Goal: Task Accomplishment & Management: Manage account settings

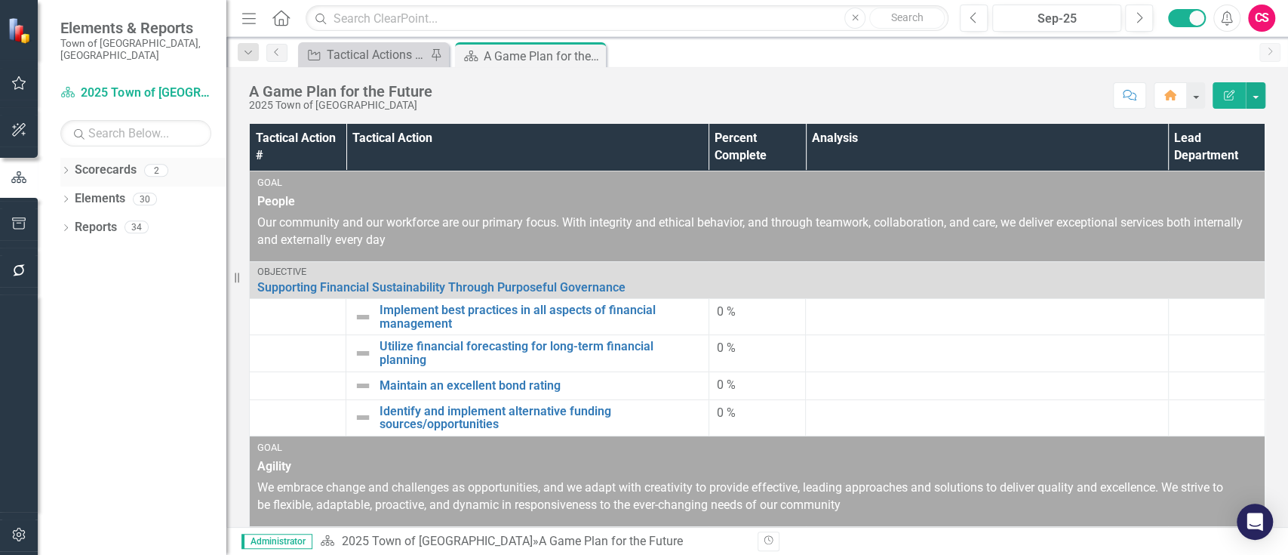
click at [64, 168] on icon "Dropdown" at bounding box center [65, 172] width 11 height 8
click at [77, 194] on icon "Dropdown" at bounding box center [73, 198] width 11 height 9
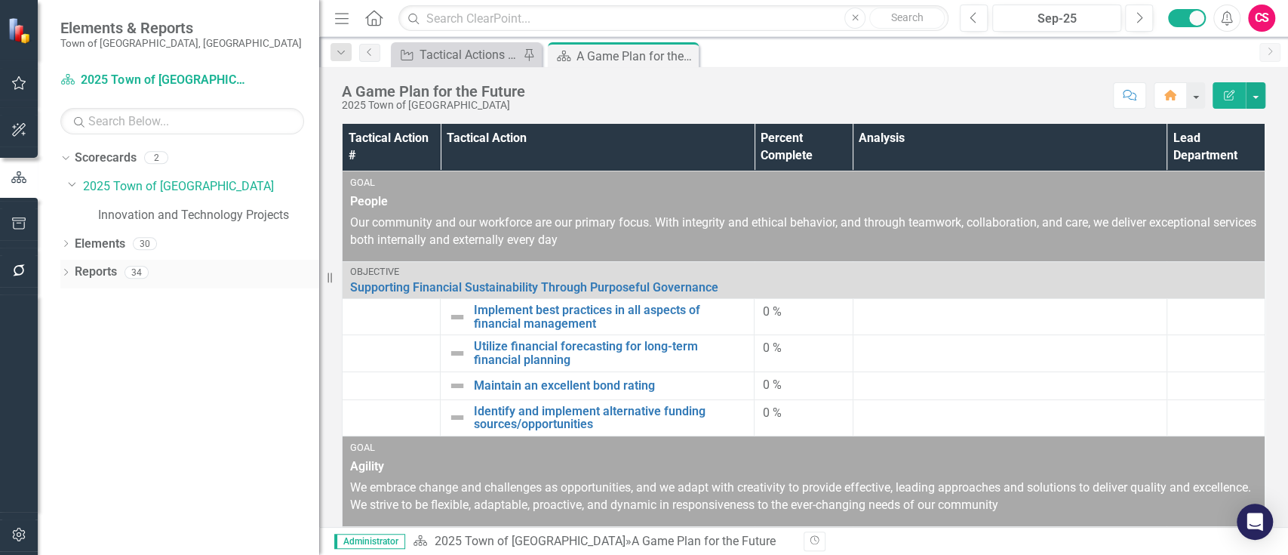
drag, startPoint x: 232, startPoint y: 276, endPoint x: 319, endPoint y: 283, distance: 87.8
click at [319, 283] on div "Resize" at bounding box center [325, 277] width 12 height 555
click at [967, 15] on button "Previous" at bounding box center [974, 18] width 28 height 27
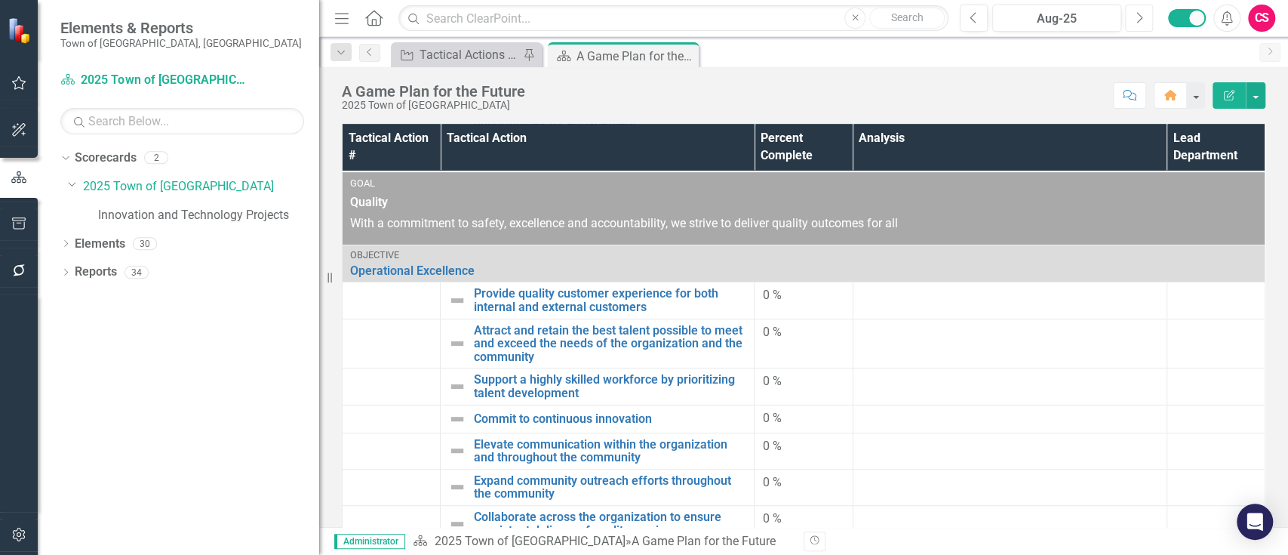
click at [1137, 23] on icon "Next" at bounding box center [1139, 18] width 8 height 14
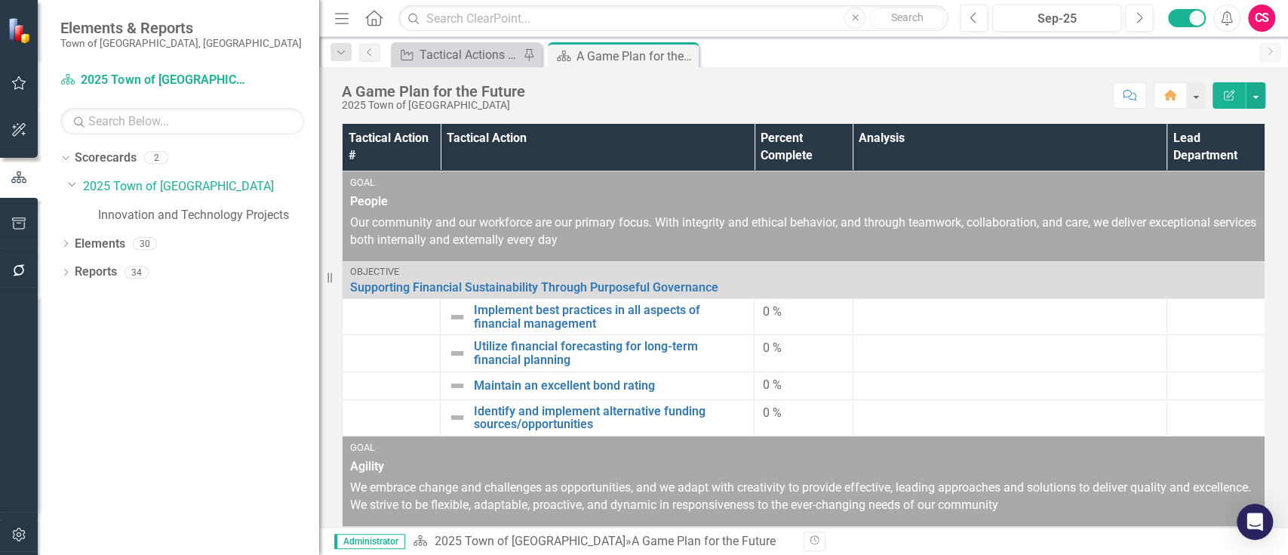
click at [25, 274] on icon "button" at bounding box center [19, 270] width 16 height 12
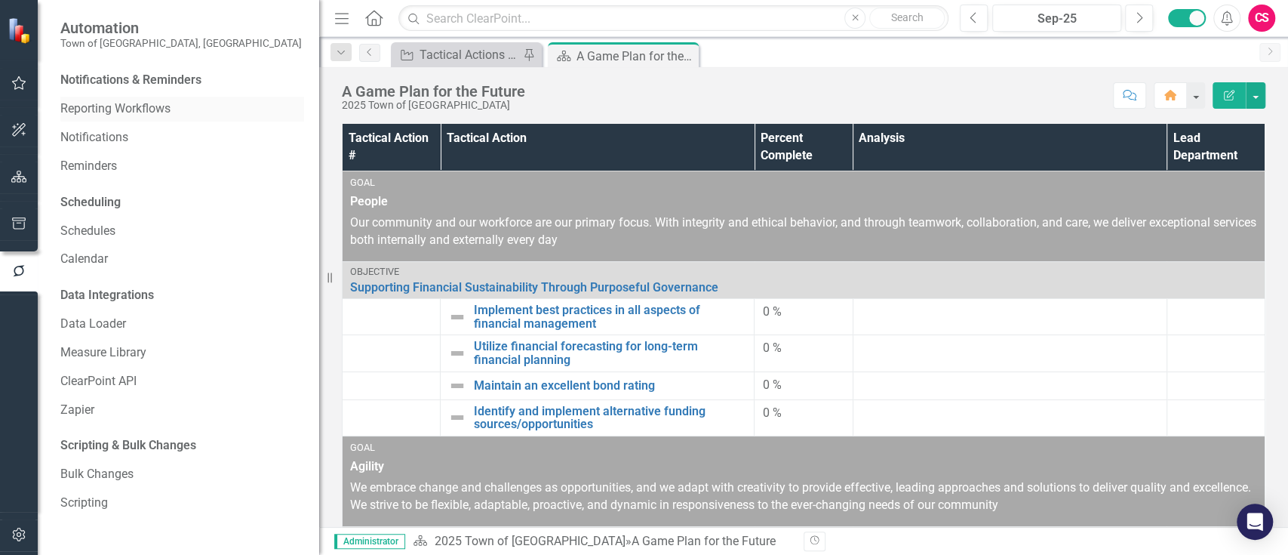
click at [109, 106] on link "Reporting Workflows" at bounding box center [182, 108] width 244 height 17
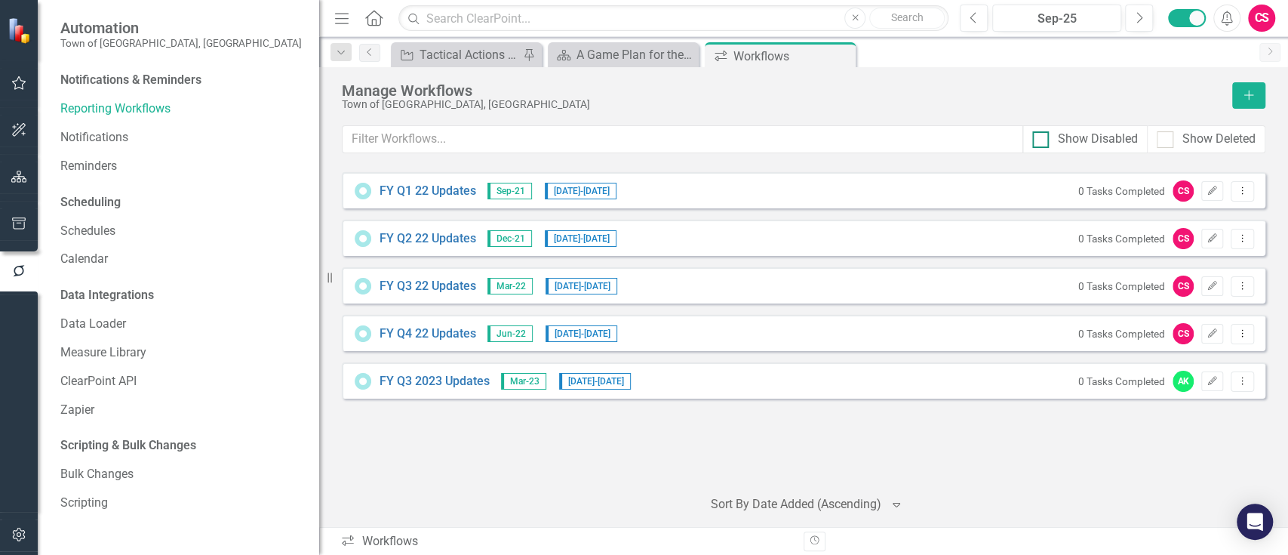
click at [1081, 136] on div "Show Disabled" at bounding box center [1098, 139] width 80 height 17
click at [1042, 136] on input "Show Disabled" at bounding box center [1038, 136] width 10 height 10
click at [1106, 138] on div "Show Disabled" at bounding box center [1098, 139] width 80 height 17
click at [1042, 138] on input "Show Disabled" at bounding box center [1038, 136] width 10 height 10
checkbox input "false"
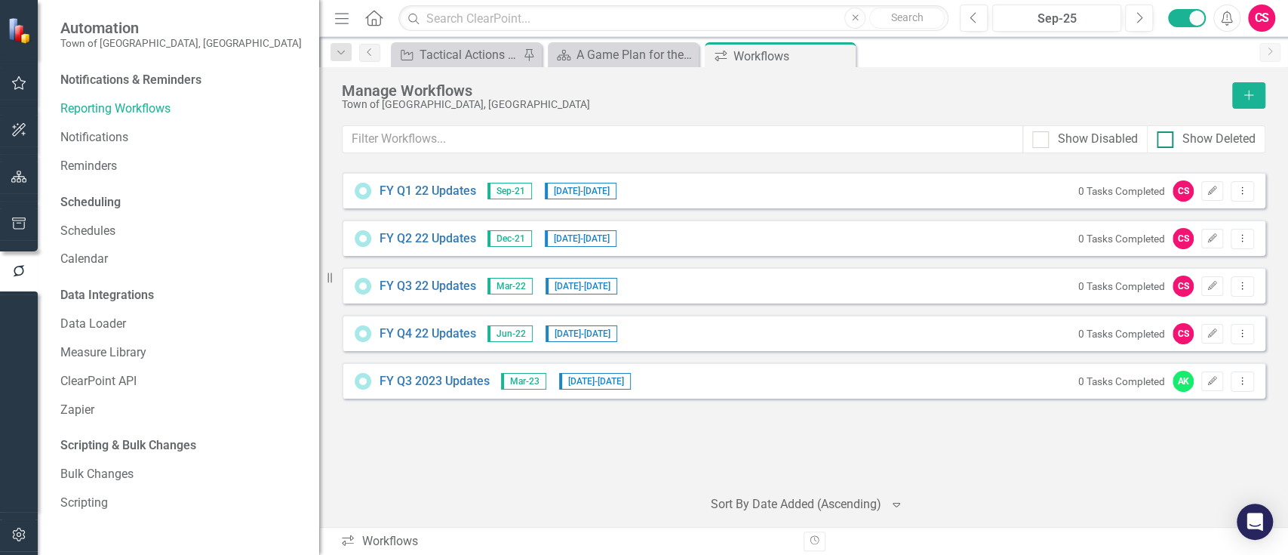
click at [1175, 139] on div "Show Deleted" at bounding box center [1206, 139] width 99 height 17
click at [1167, 139] on input "Show Deleted" at bounding box center [1162, 136] width 10 height 10
click at [1171, 139] on div at bounding box center [1165, 139] width 17 height 17
click at [1167, 139] on input "Show Deleted" at bounding box center [1162, 136] width 10 height 10
checkbox input "false"
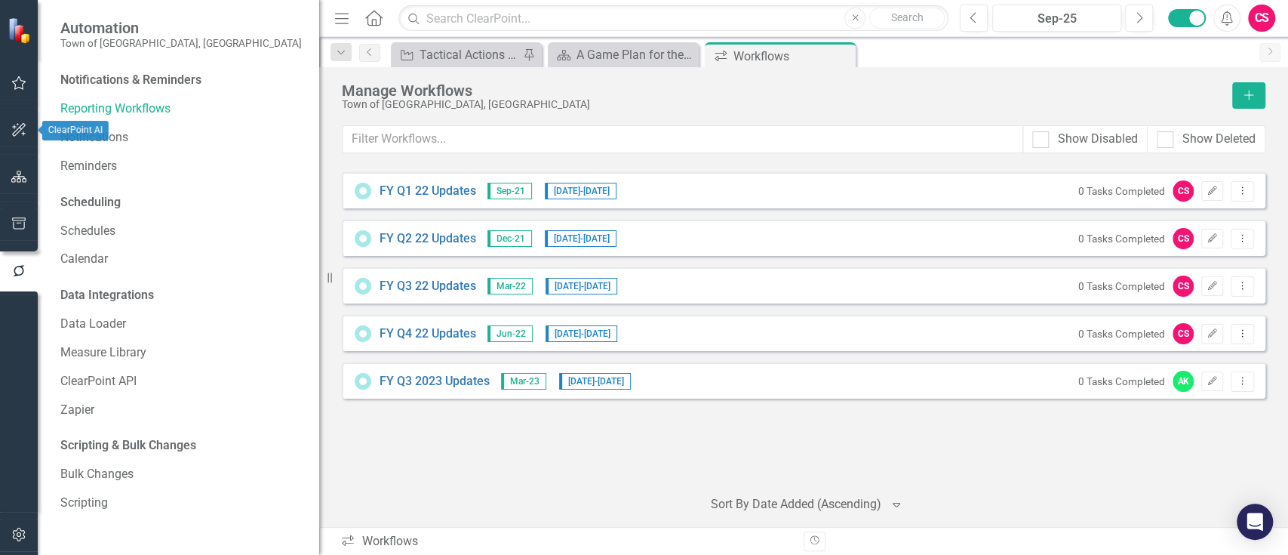
click at [11, 174] on icon "button" at bounding box center [19, 177] width 16 height 12
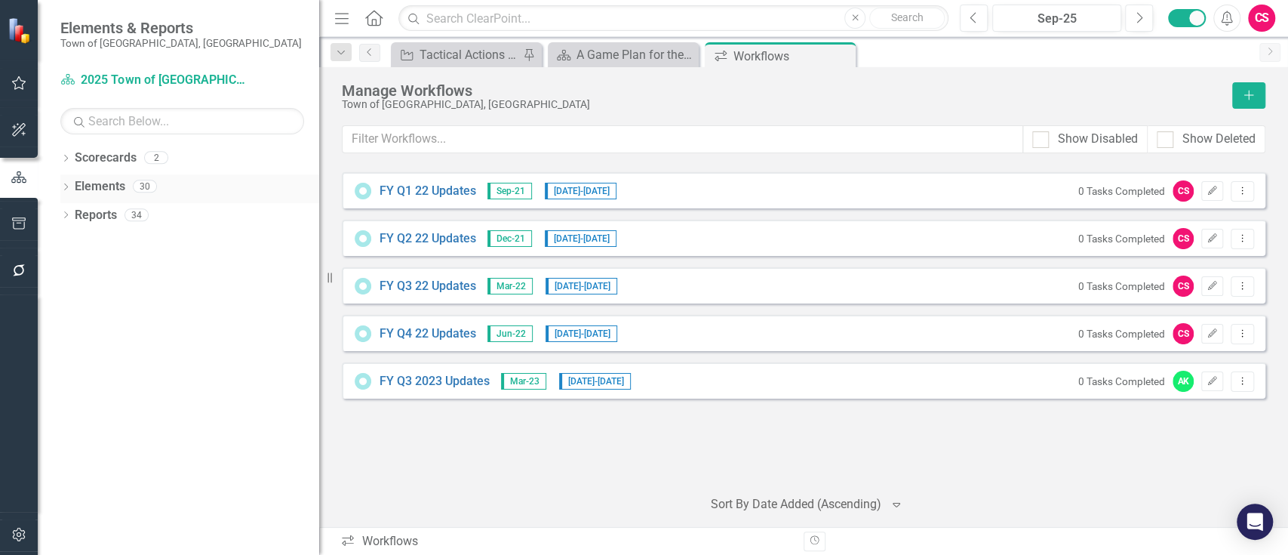
click at [115, 184] on link "Elements" at bounding box center [100, 186] width 51 height 17
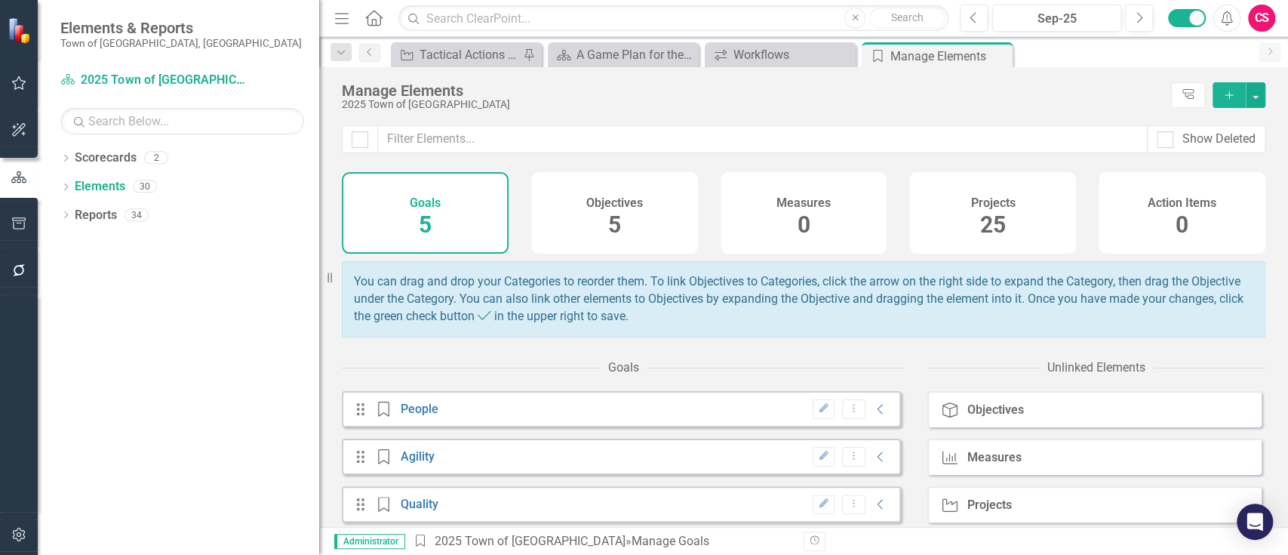
click at [1023, 214] on div "Projects 25" at bounding box center [992, 213] width 167 height 82
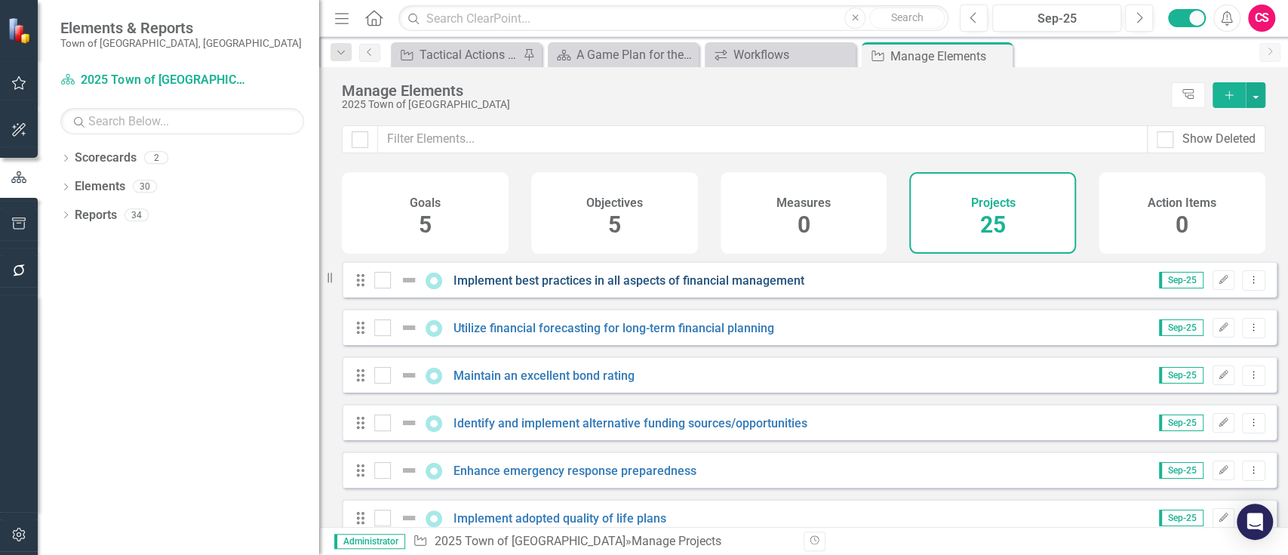
click at [532, 288] on link "Implement best practices in all aspects of financial management" at bounding box center [629, 280] width 351 height 14
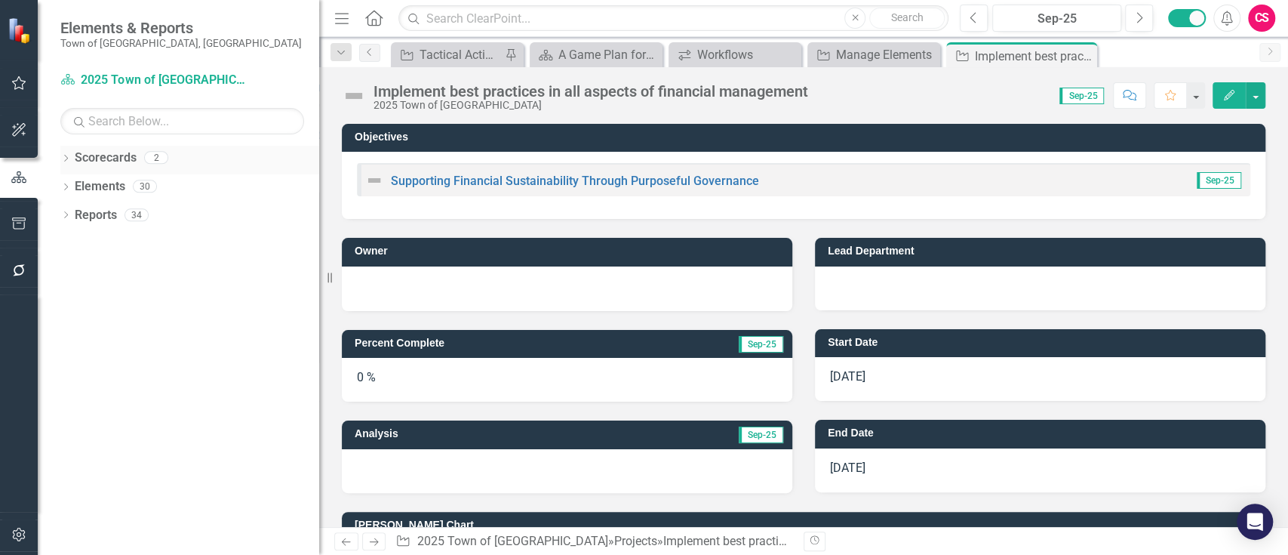
click at [115, 160] on link "Scorecards" at bounding box center [106, 157] width 62 height 17
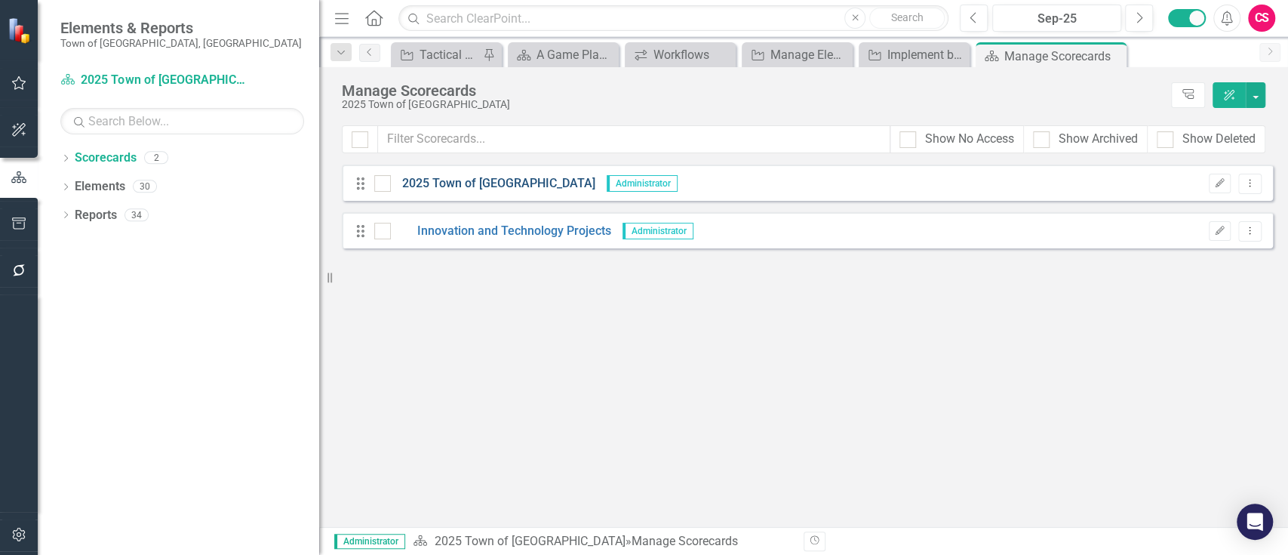
click at [463, 186] on link "2025 Town of [GEOGRAPHIC_DATA]" at bounding box center [493, 183] width 205 height 17
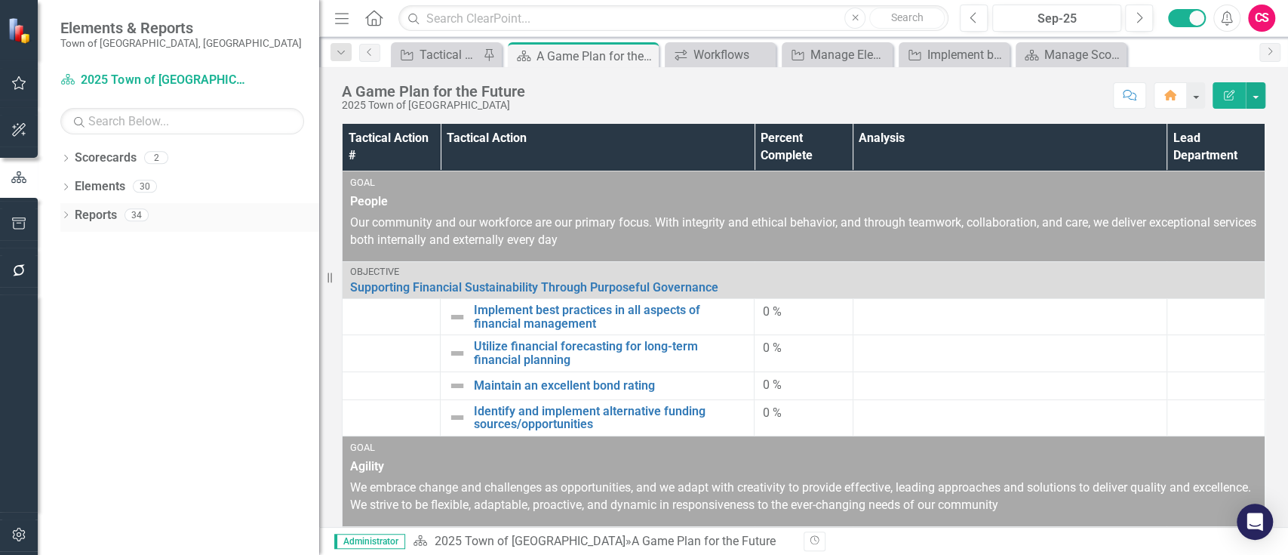
click at [64, 216] on icon "Dropdown" at bounding box center [65, 216] width 11 height 8
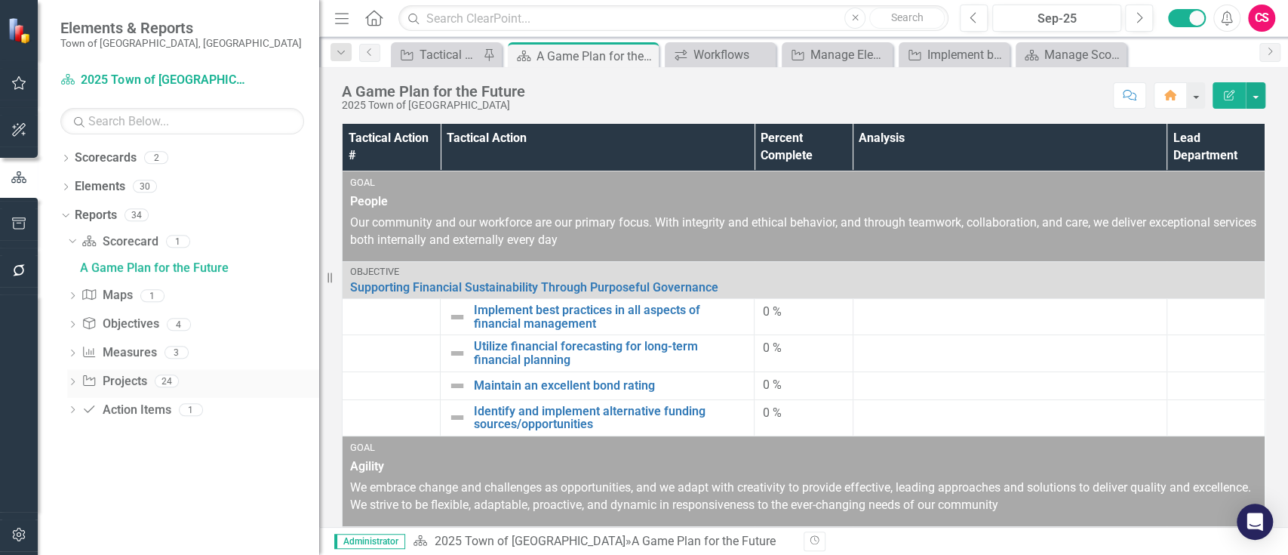
click at [112, 382] on link "Projects Projects" at bounding box center [114, 381] width 65 height 17
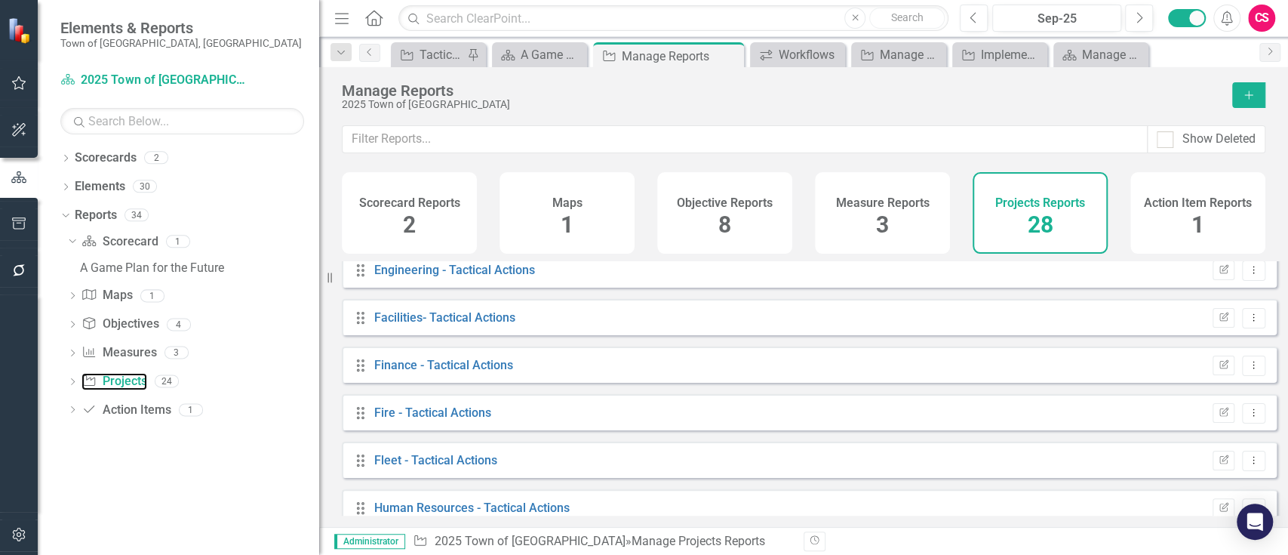
scroll to position [138, 0]
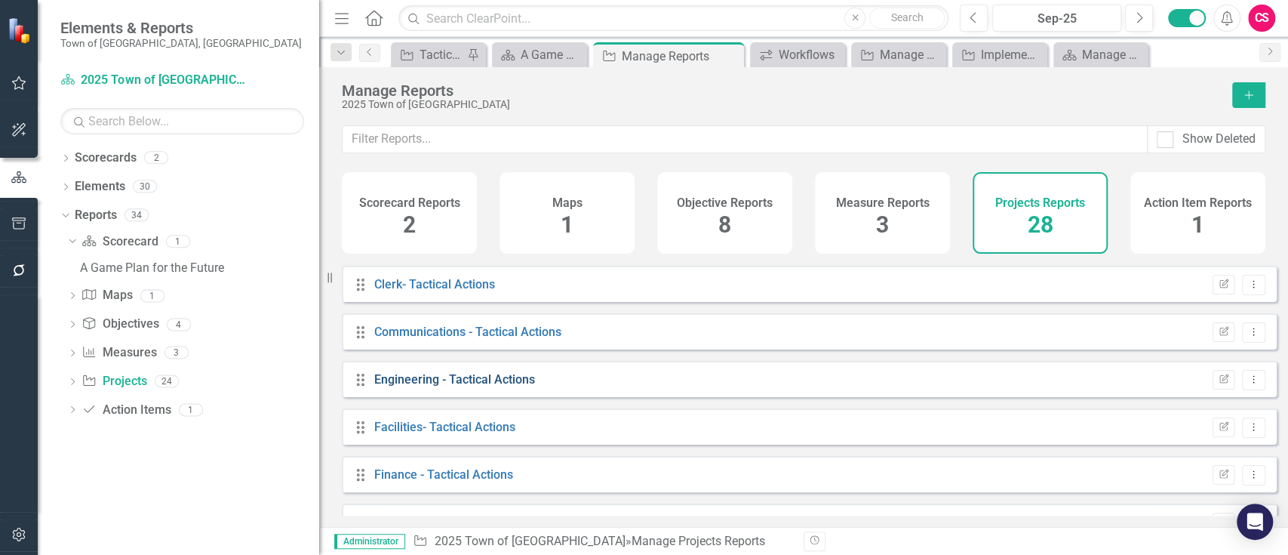
click at [453, 386] on link "Engineering - Tactical Actions" at bounding box center [454, 379] width 161 height 14
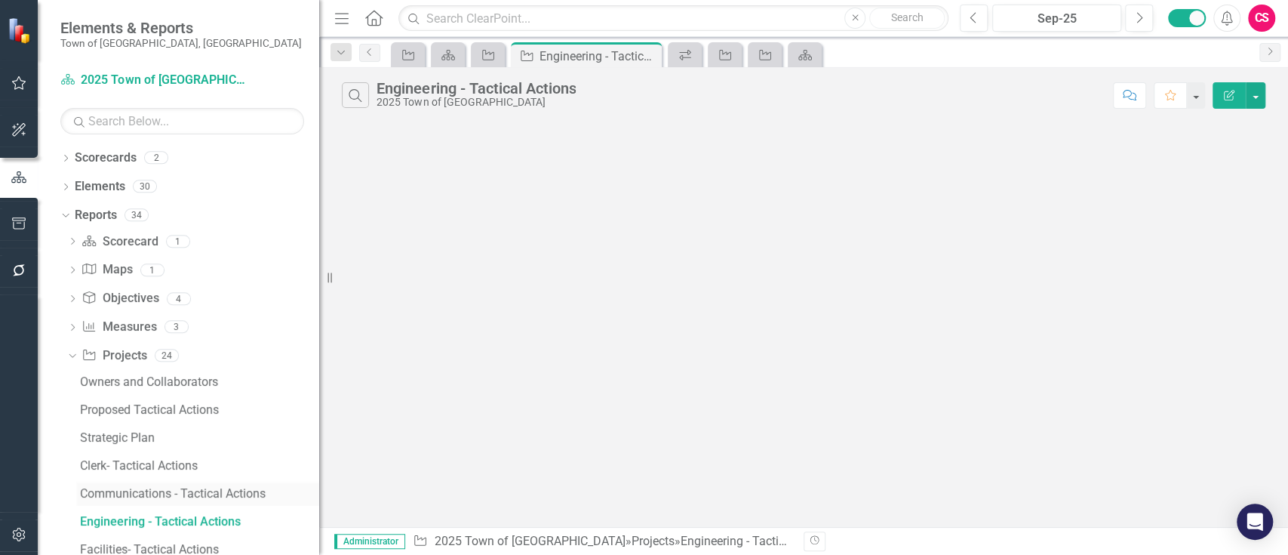
click at [195, 487] on div "Communications - Tactical Actions" at bounding box center [199, 494] width 239 height 14
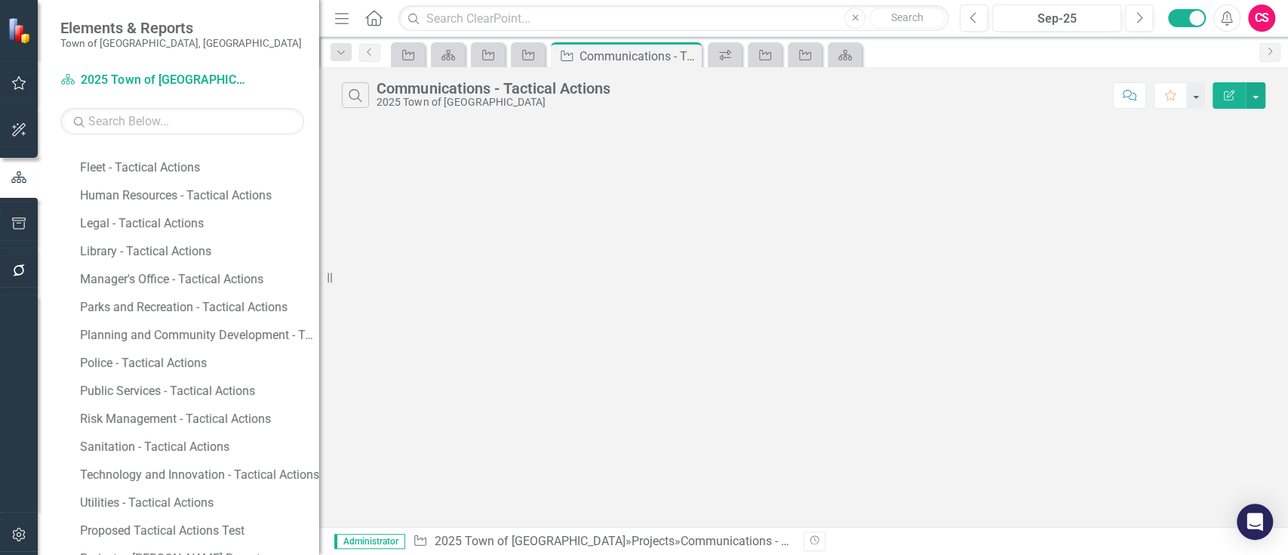
scroll to position [469, 0]
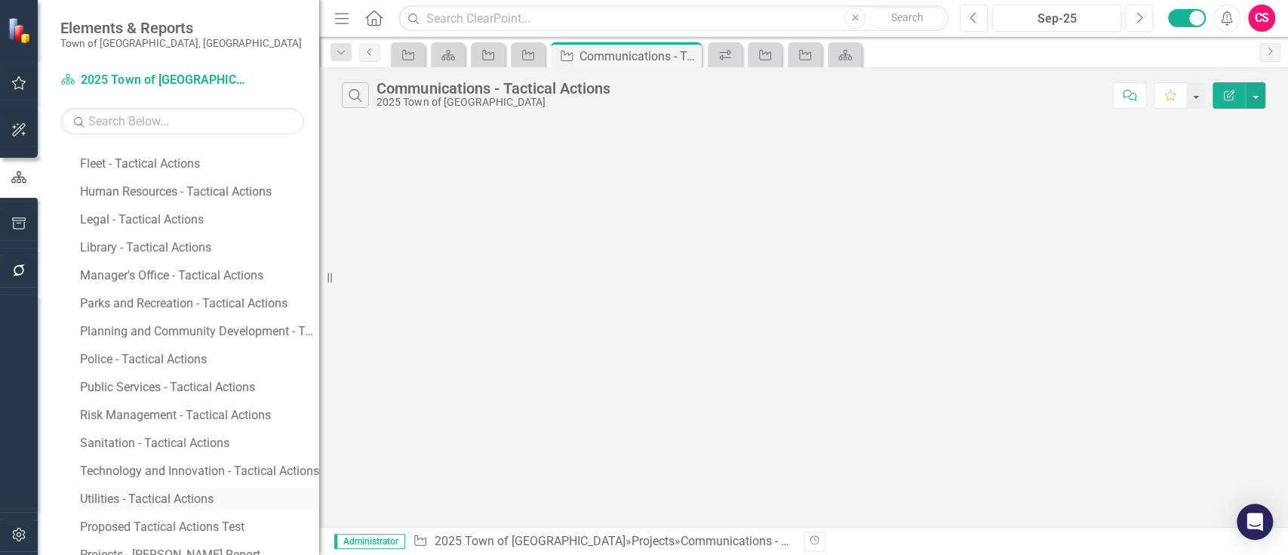
click at [172, 488] on link "Utilities - Tactical Actions" at bounding box center [197, 499] width 243 height 24
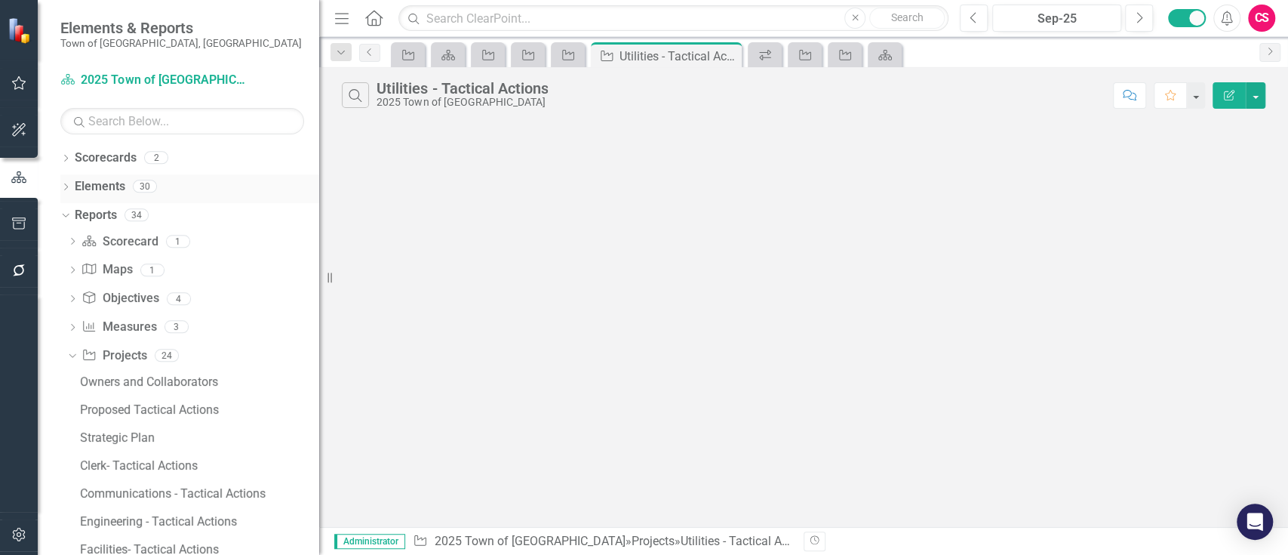
click at [105, 183] on link "Elements" at bounding box center [100, 186] width 51 height 17
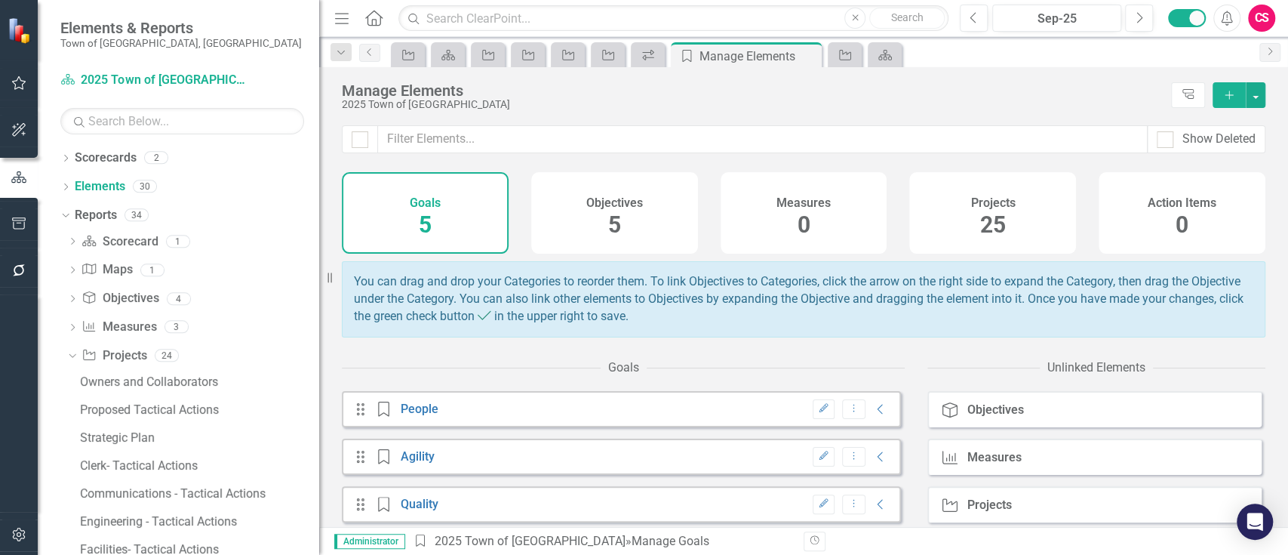
click at [917, 245] on div "Projects 25" at bounding box center [992, 213] width 167 height 82
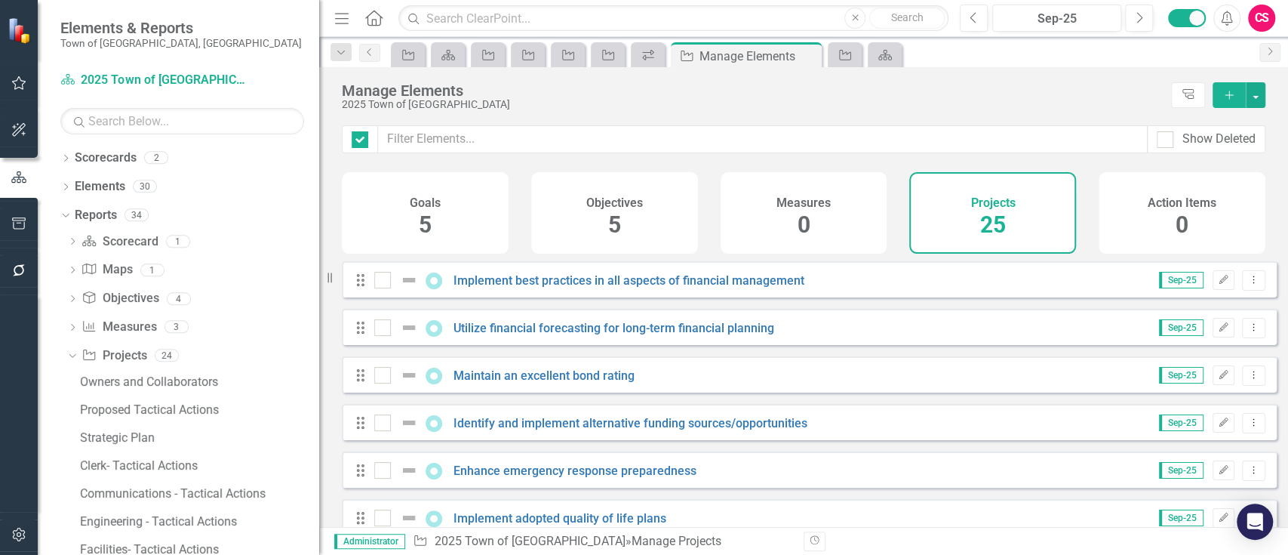
checkbox input "false"
click at [69, 155] on icon "Dropdown" at bounding box center [65, 159] width 11 height 8
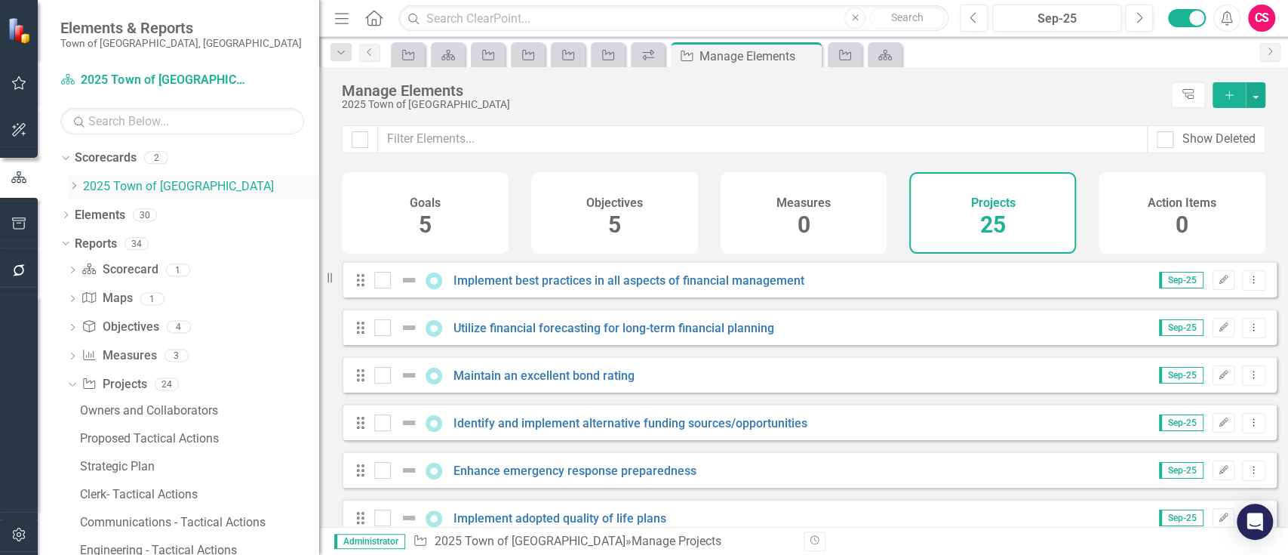
click at [109, 187] on link "2025 Town of [GEOGRAPHIC_DATA]" at bounding box center [201, 186] width 236 height 17
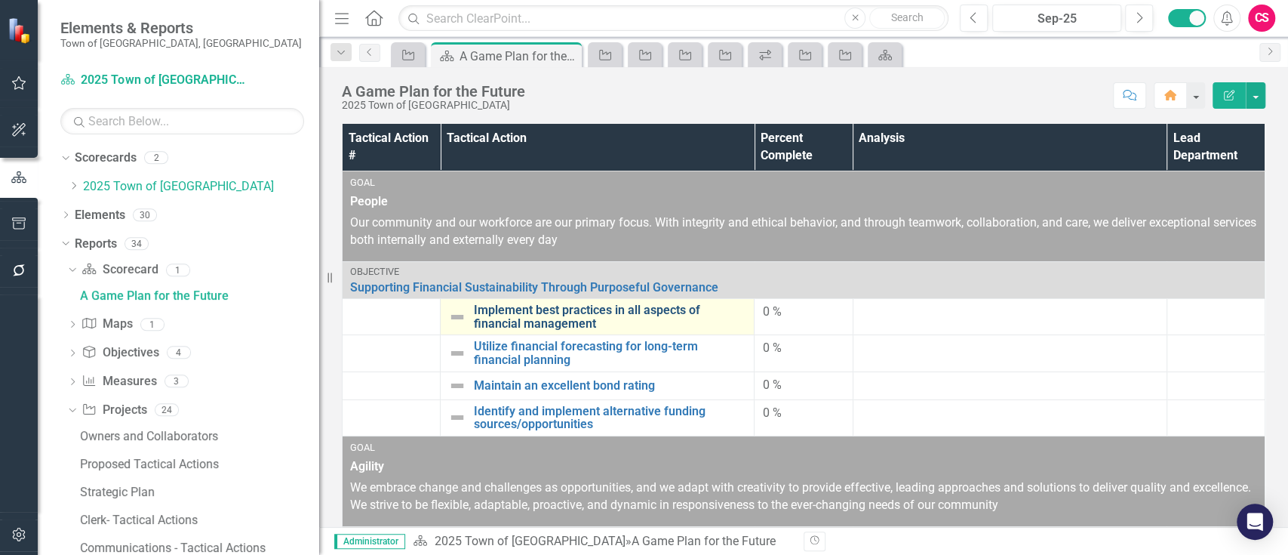
click at [559, 315] on link "Implement best practices in all aspects of financial management" at bounding box center [610, 316] width 272 height 26
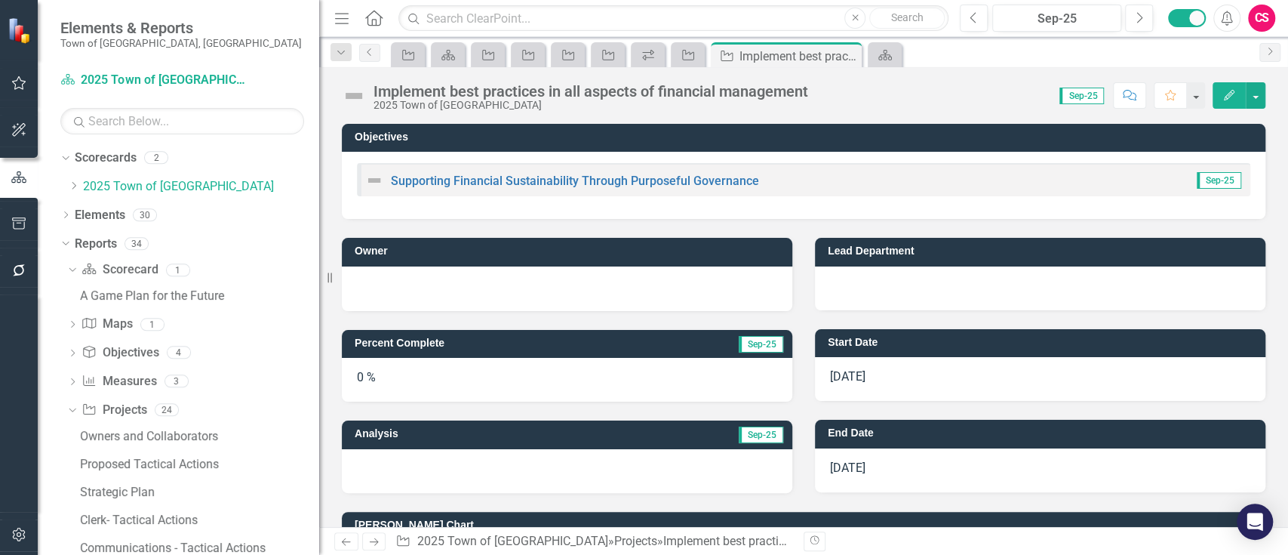
click at [1229, 91] on icon "Edit" at bounding box center [1230, 95] width 14 height 11
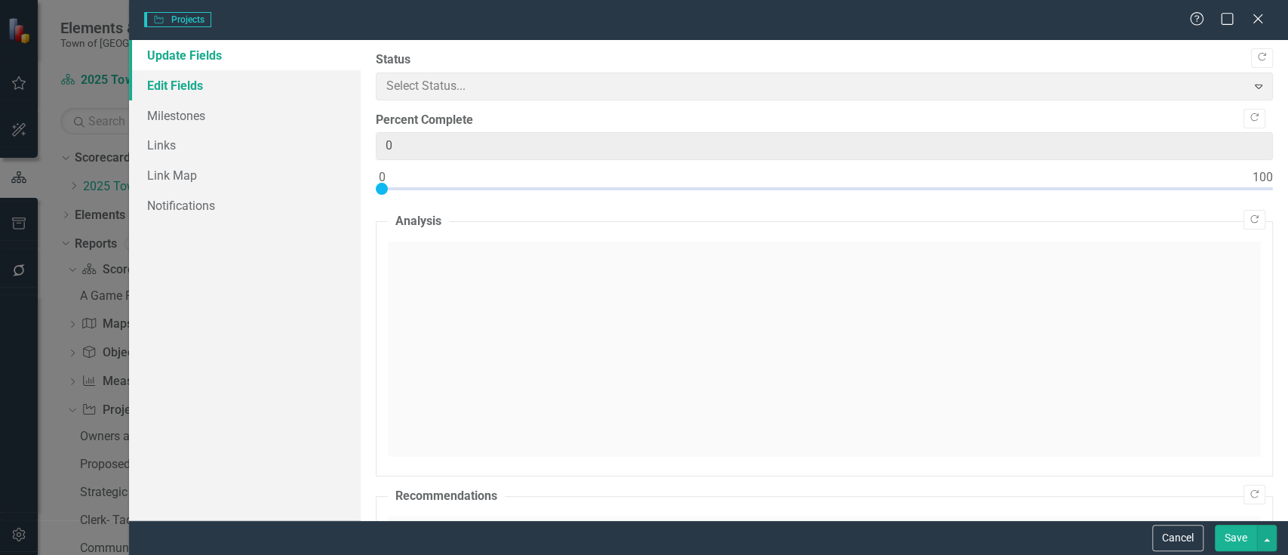
click at [222, 88] on link "Edit Fields" at bounding box center [245, 85] width 232 height 30
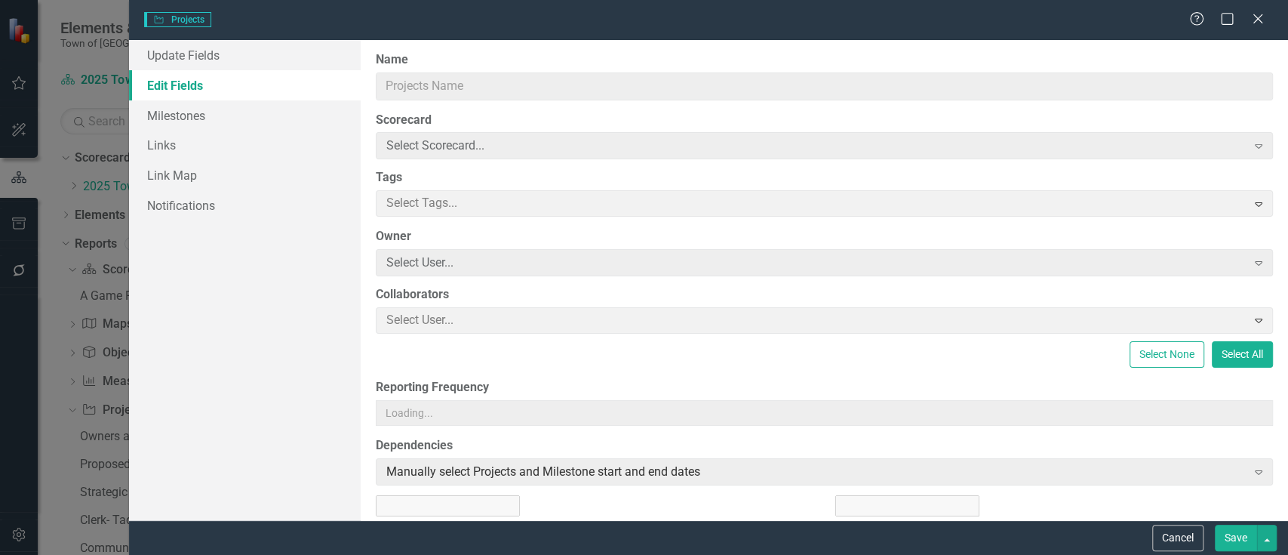
type input "Implement best practices in all aspects of financial management"
type input "7"
type input "12"
type input "2028"
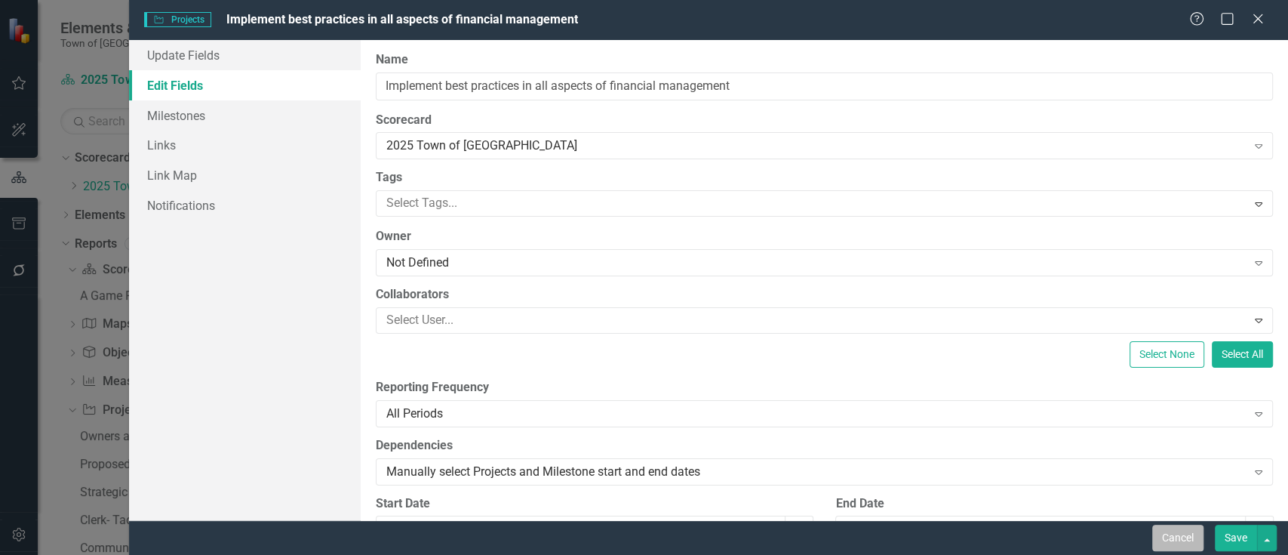
click at [1171, 529] on button "Cancel" at bounding box center [1178, 538] width 51 height 26
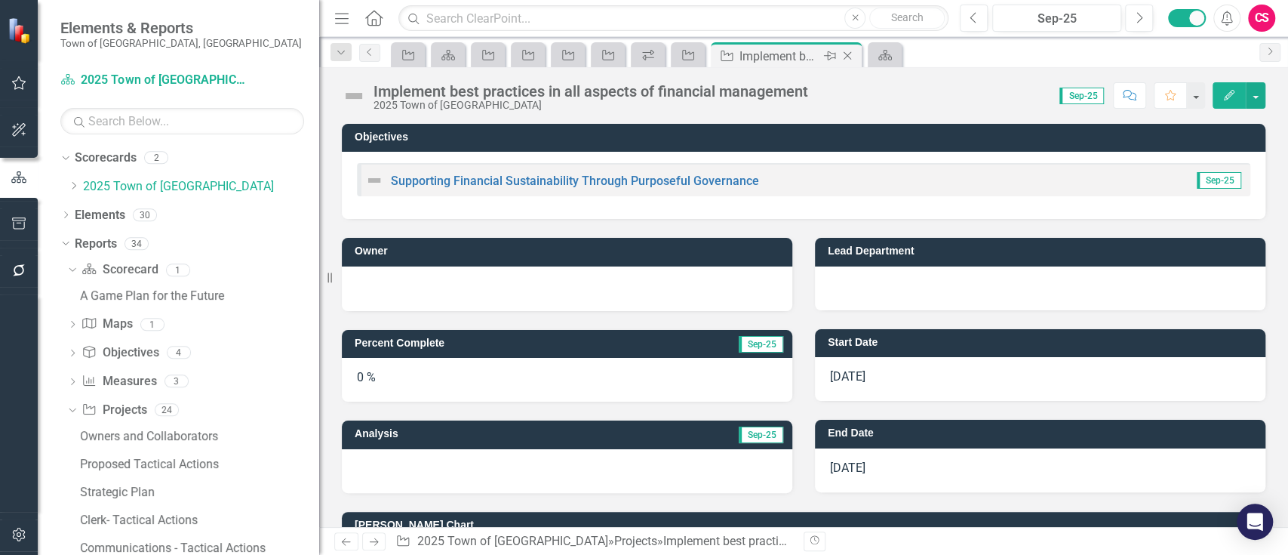
click at [849, 54] on icon at bounding box center [848, 56] width 8 height 8
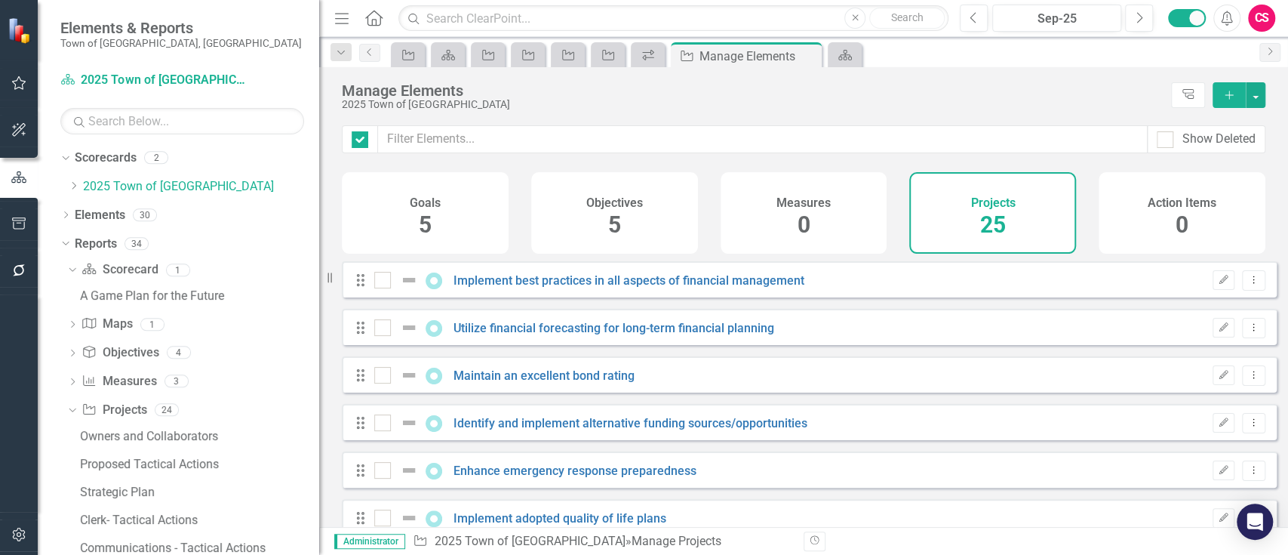
checkbox input "false"
click at [102, 214] on link "Elements" at bounding box center [100, 215] width 51 height 17
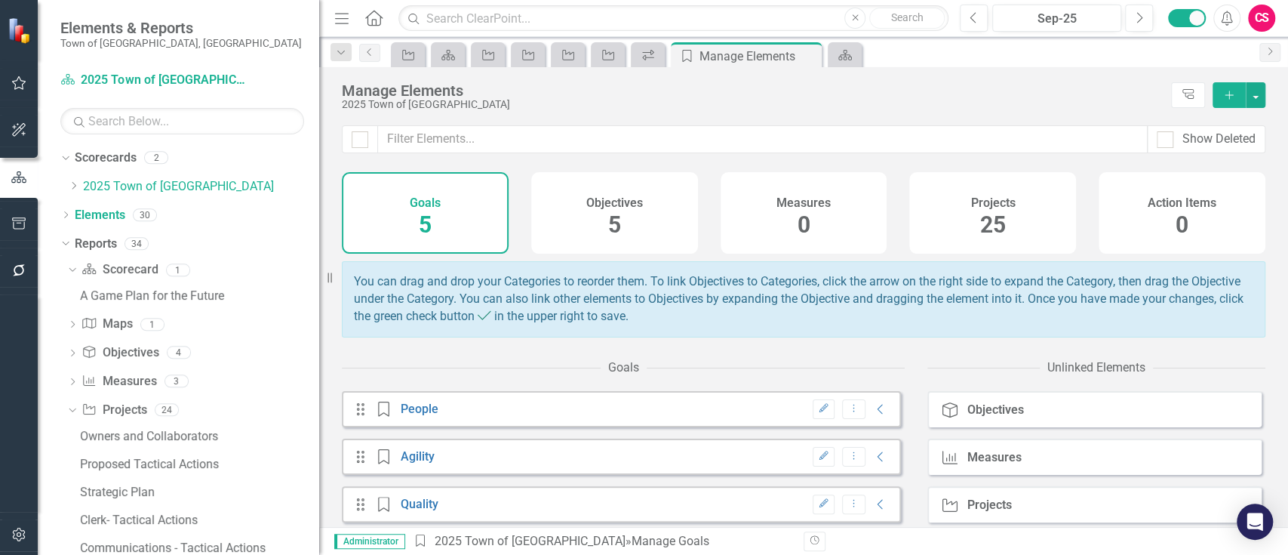
click at [998, 227] on span "25" at bounding box center [993, 224] width 26 height 26
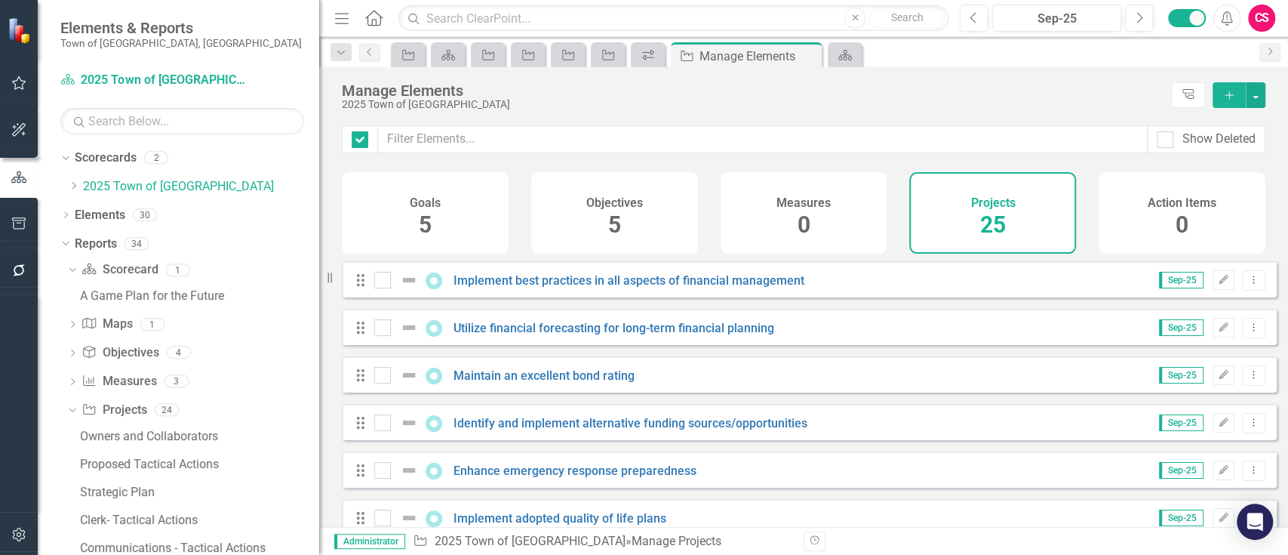
checkbox input "false"
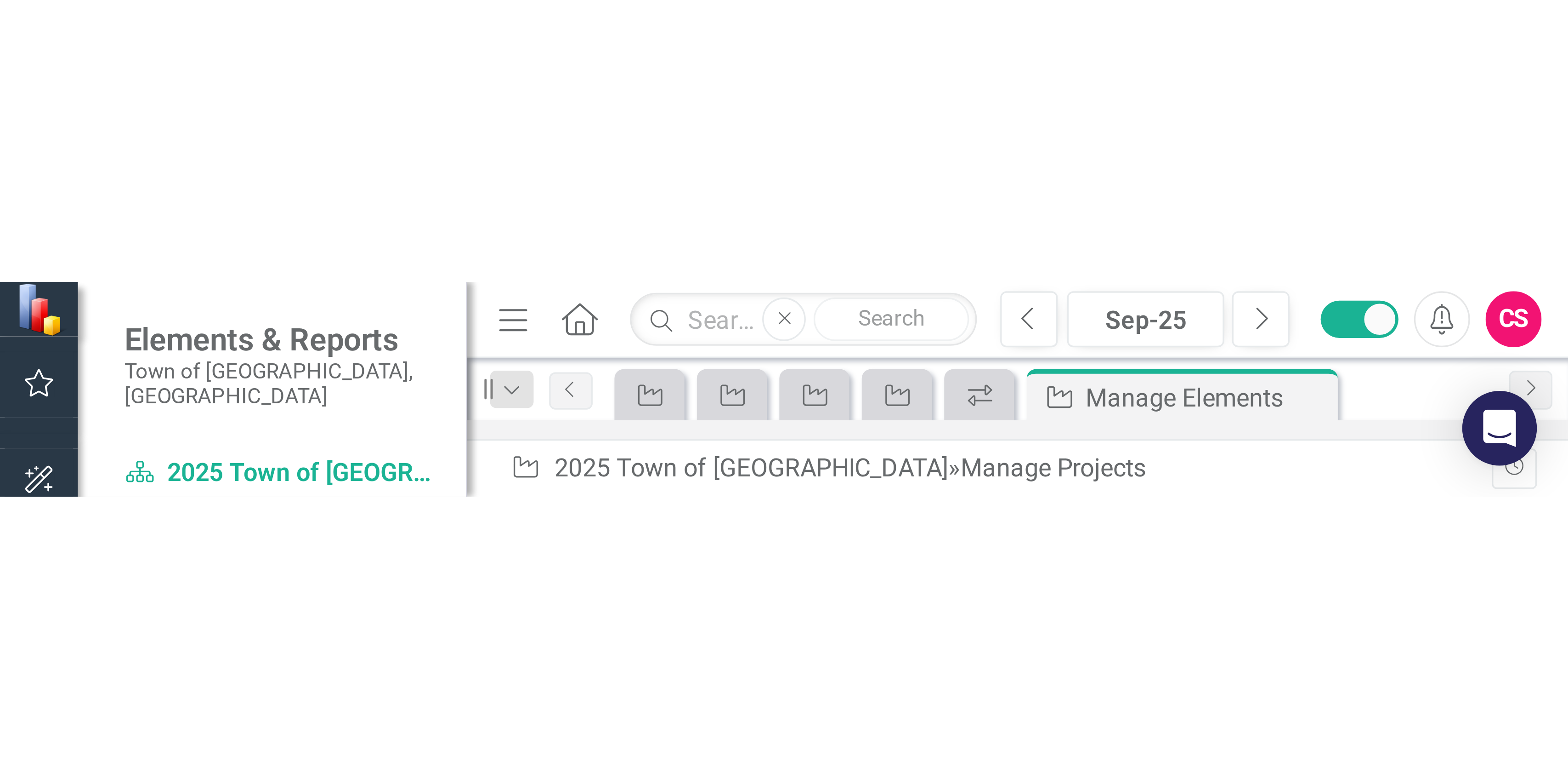
scroll to position [109, 0]
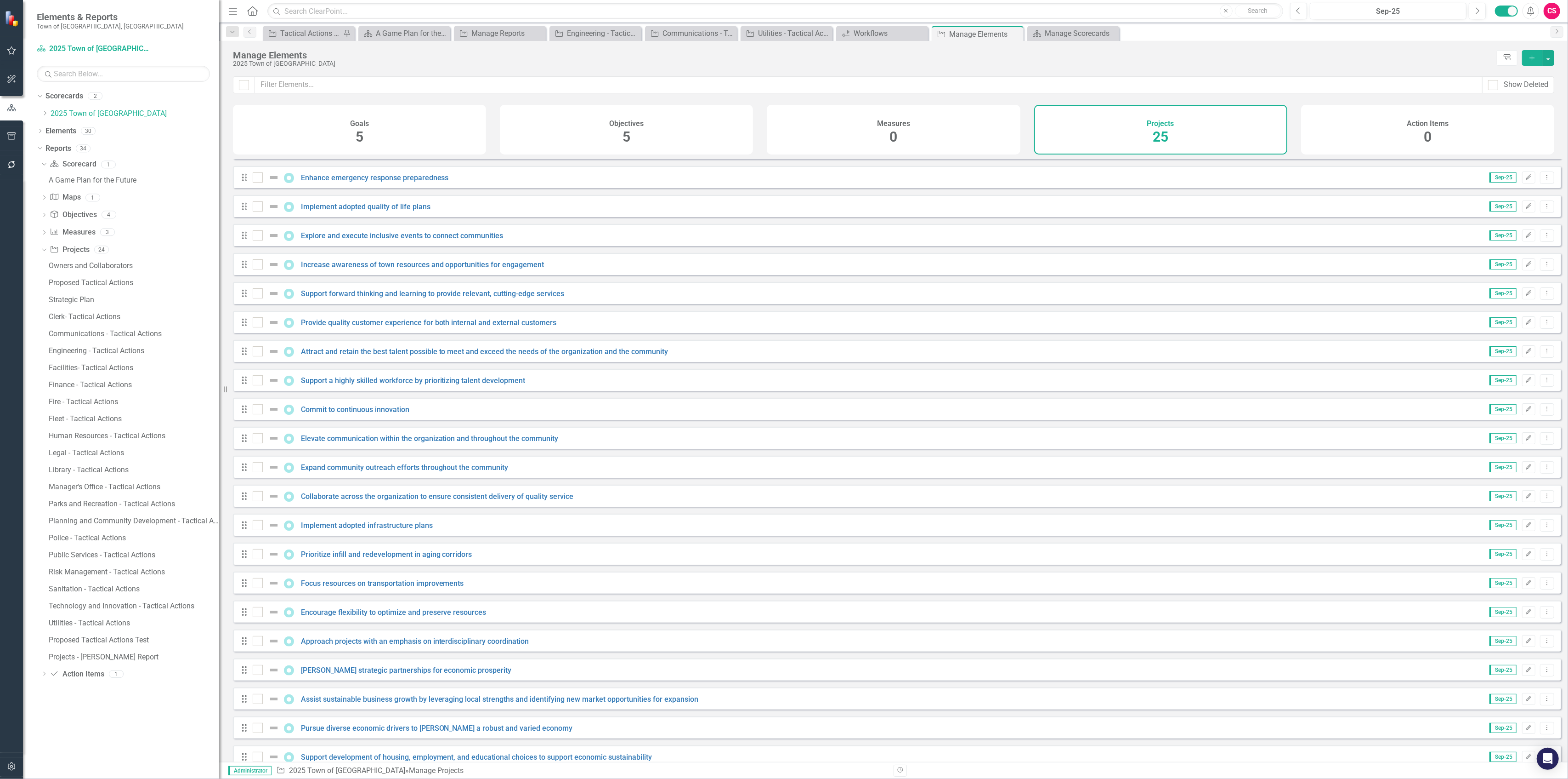
drag, startPoint x: 142, startPoint y: 389, endPoint x: 219, endPoint y: 397, distance: 77.4
click at [219, 337] on div "Resize" at bounding box center [223, 389] width 7 height 779
click at [333, 182] on link "Enhance emergency response preparedness" at bounding box center [374, 178] width 148 height 9
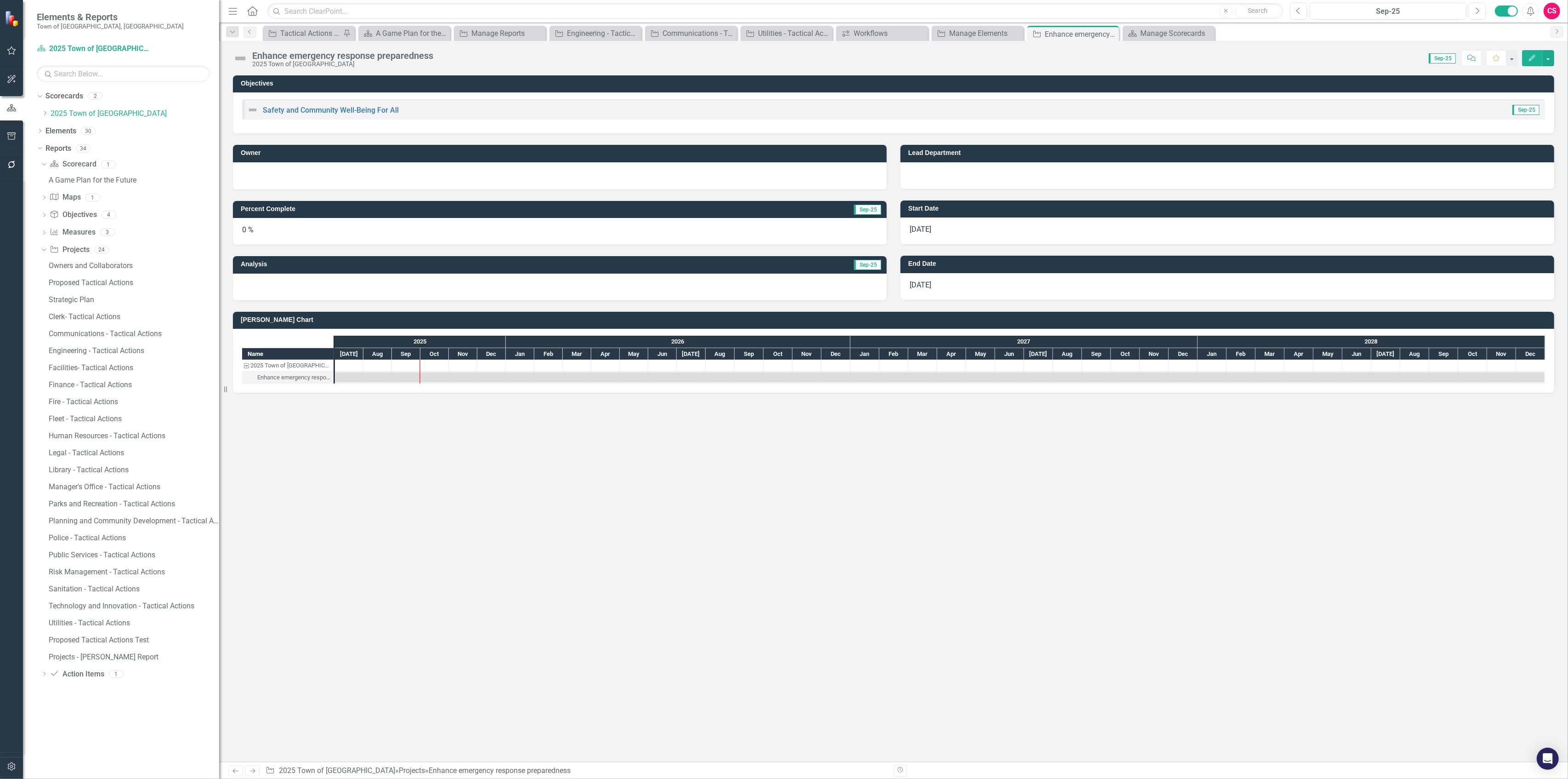
click at [784, 55] on button "Edit" at bounding box center [1532, 58] width 20 height 16
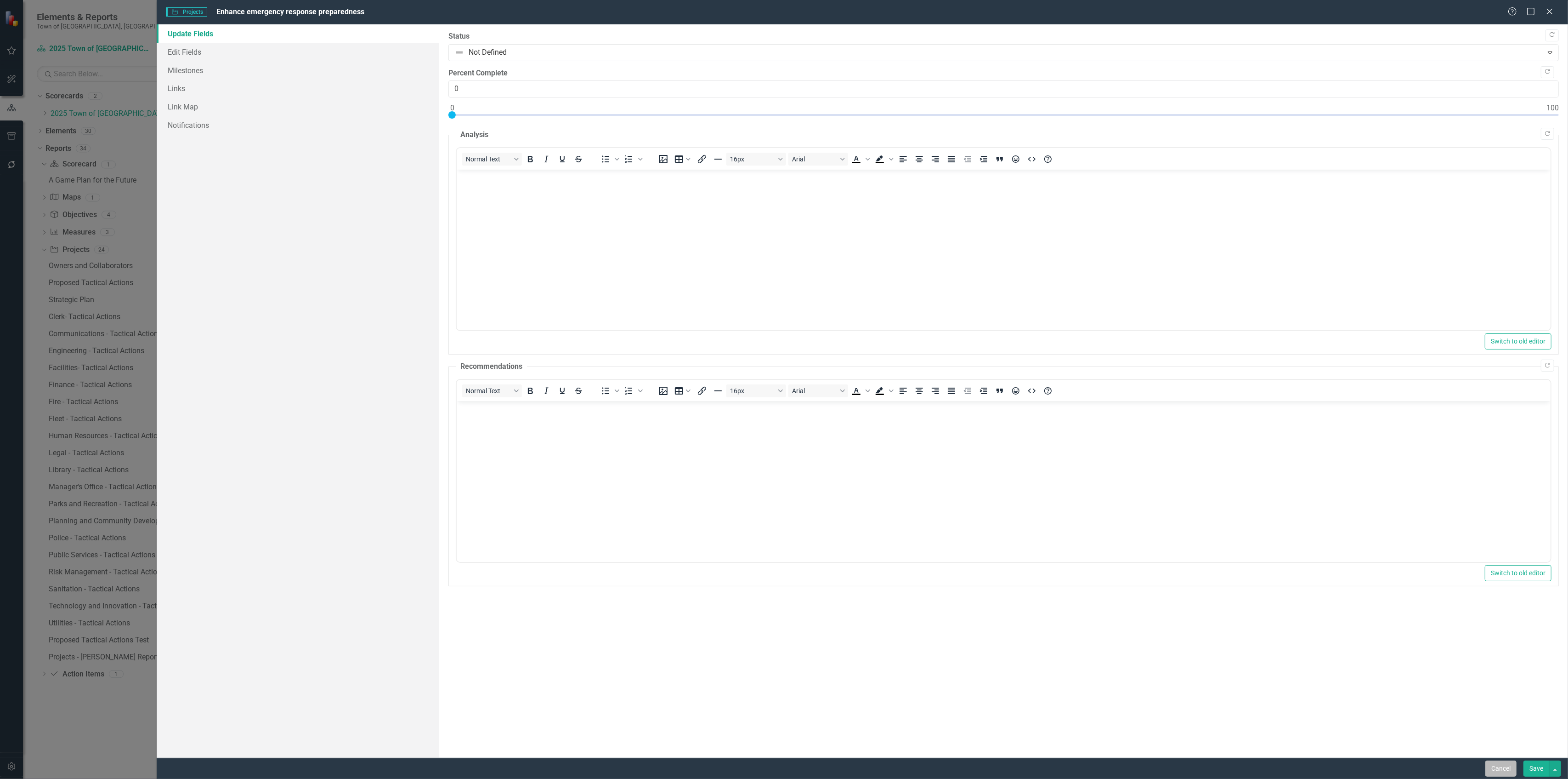
click at [784, 337] on button "Cancel" at bounding box center [1500, 768] width 31 height 16
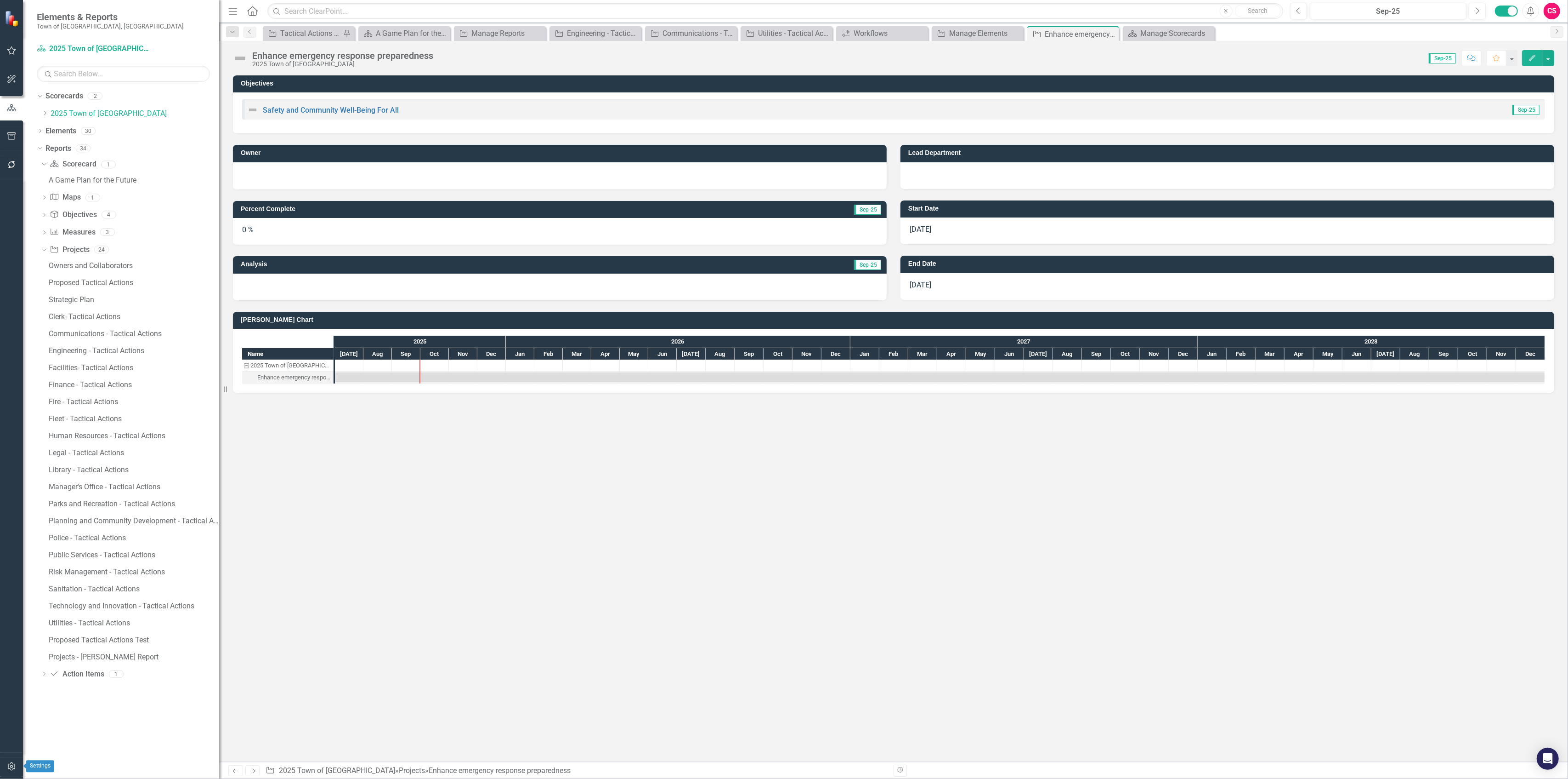
click at [16, 337] on button "button" at bounding box center [12, 767] width 21 height 19
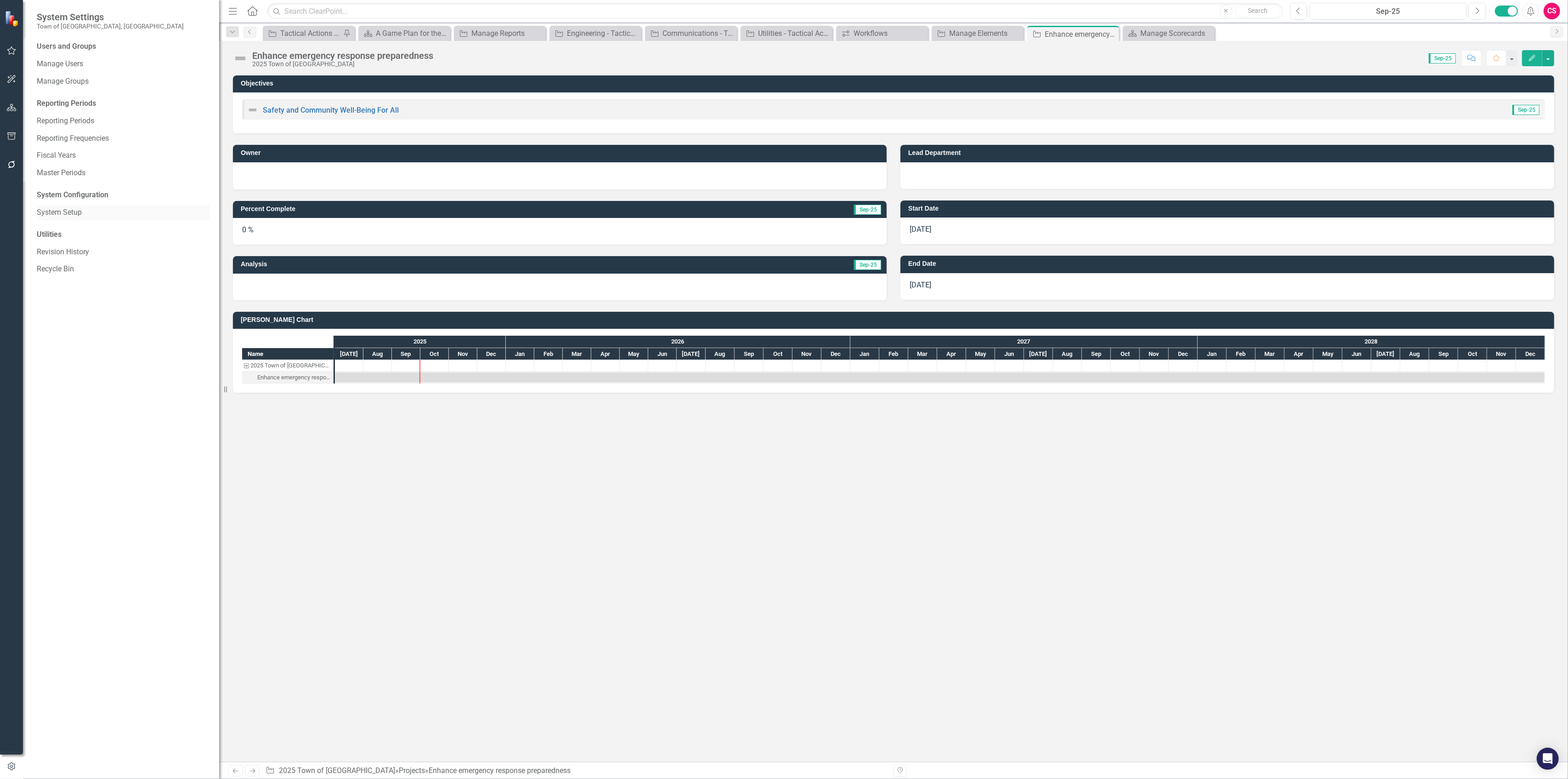
click at [54, 211] on link "System Setup" at bounding box center [123, 212] width 173 height 10
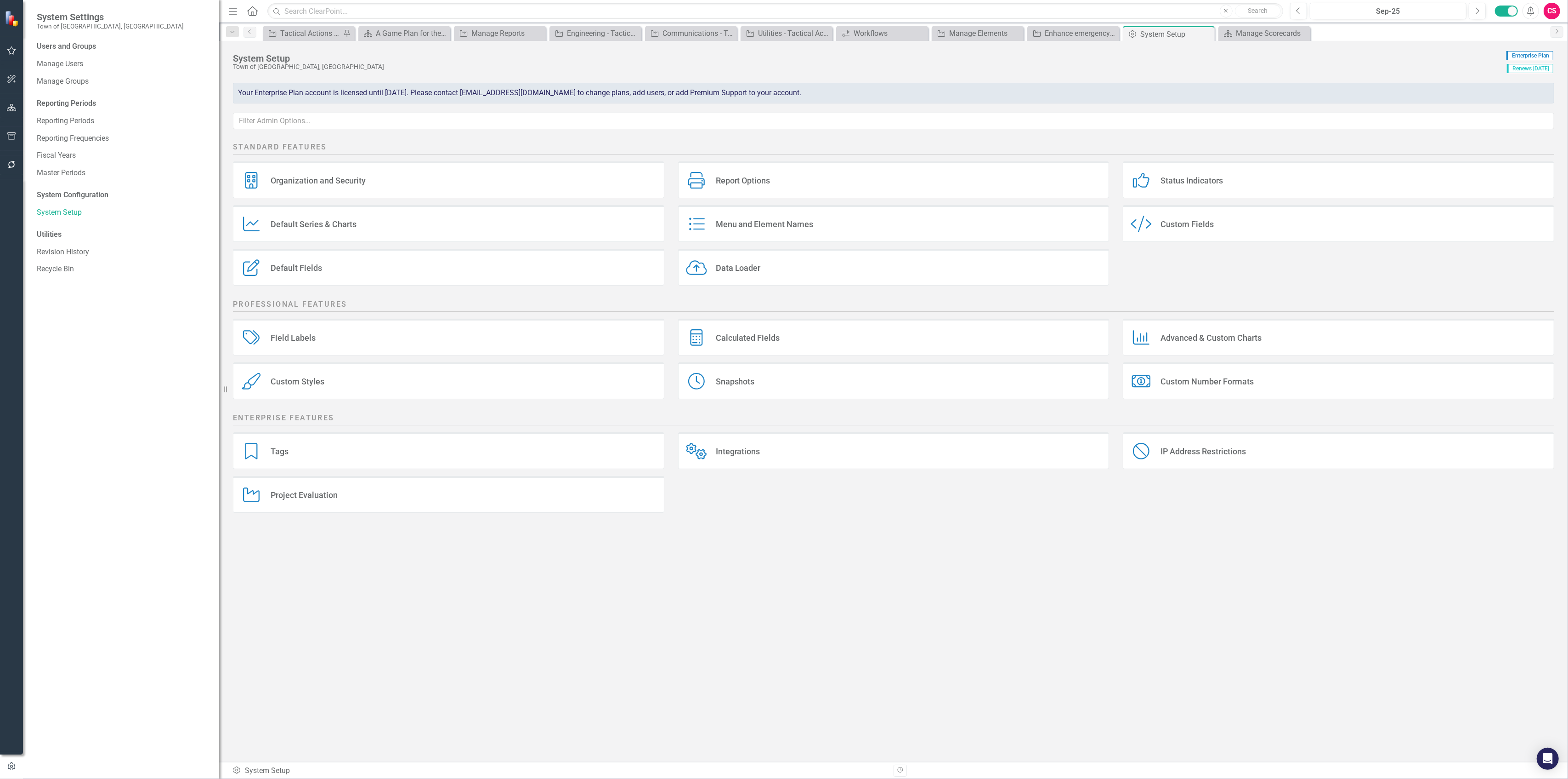
click at [325, 337] on div "Project Evaluation" at bounding box center [304, 495] width 67 height 10
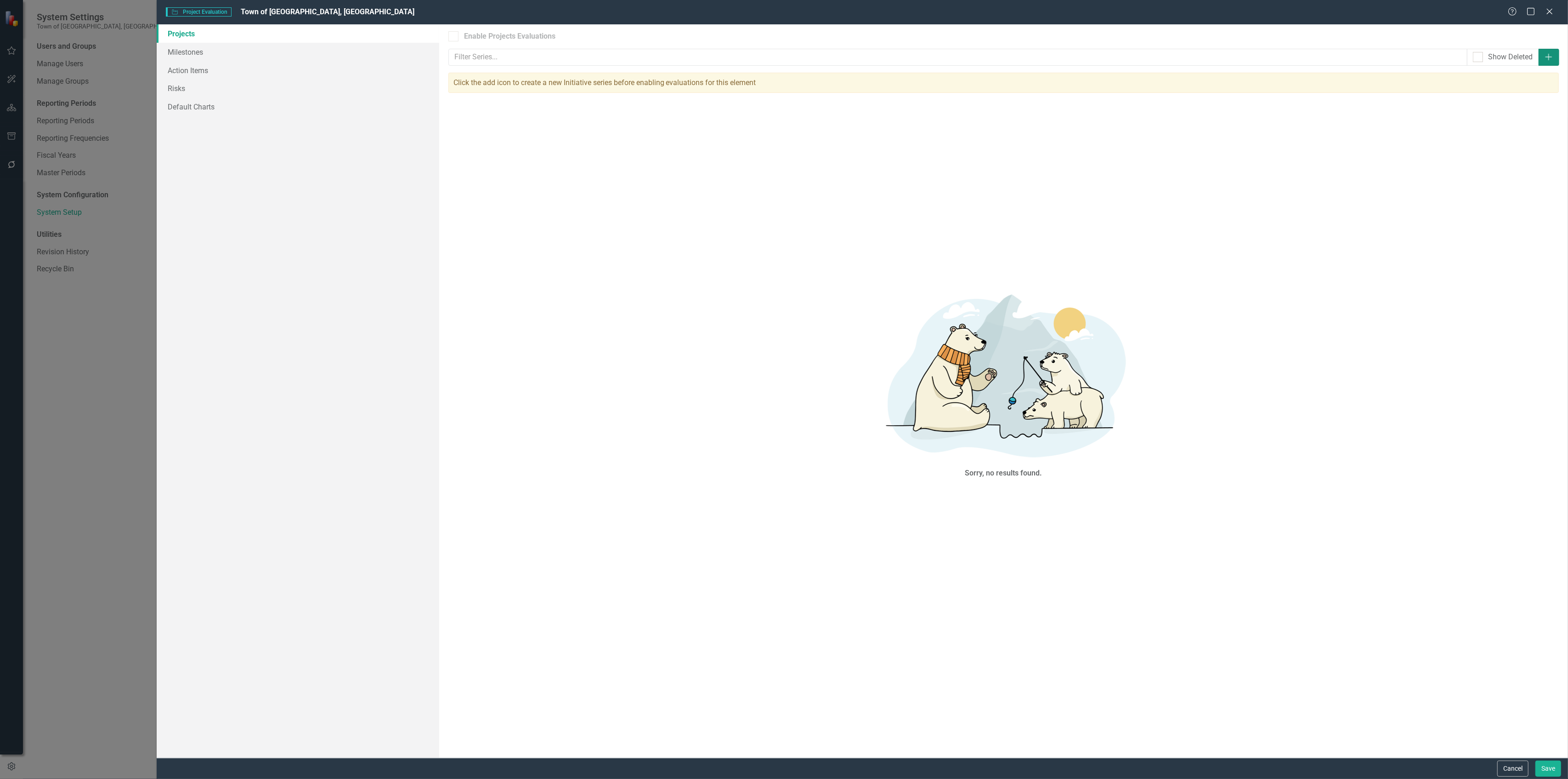
click at [784, 55] on button "Add" at bounding box center [1549, 57] width 21 height 17
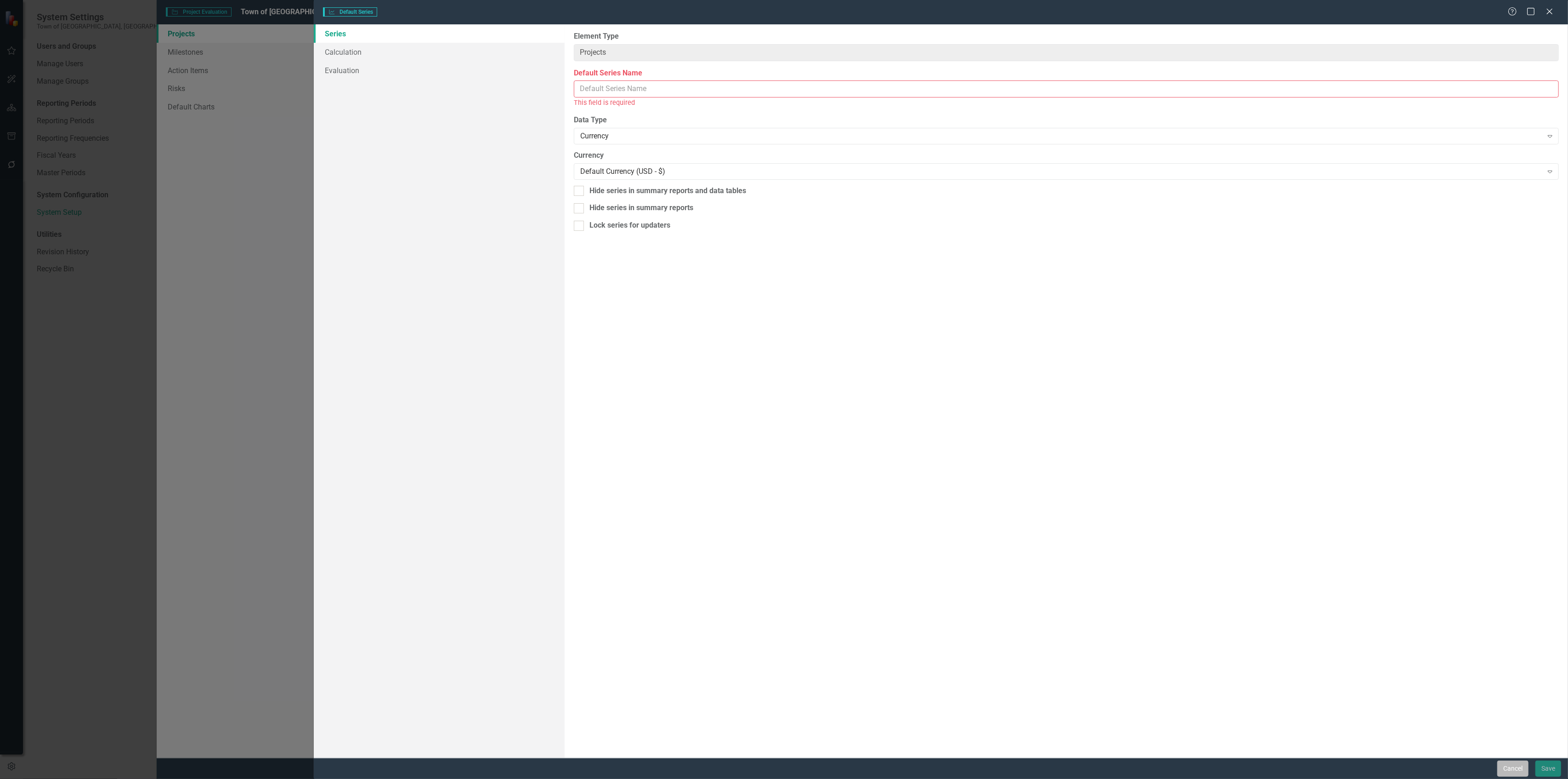
click at [784, 337] on button "Cancel" at bounding box center [1513, 768] width 31 height 16
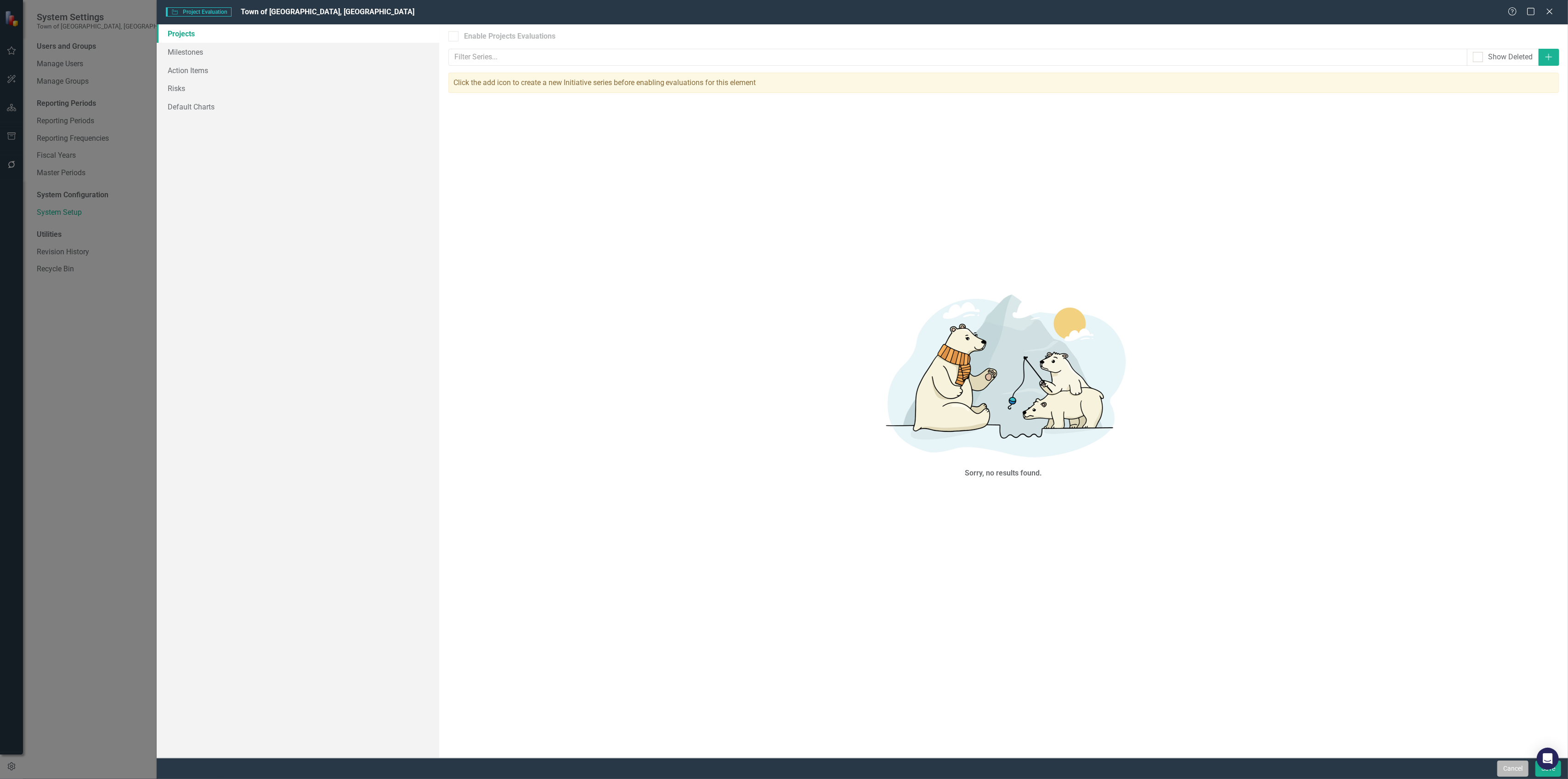
click at [784, 337] on button "Cancel" at bounding box center [1513, 768] width 31 height 16
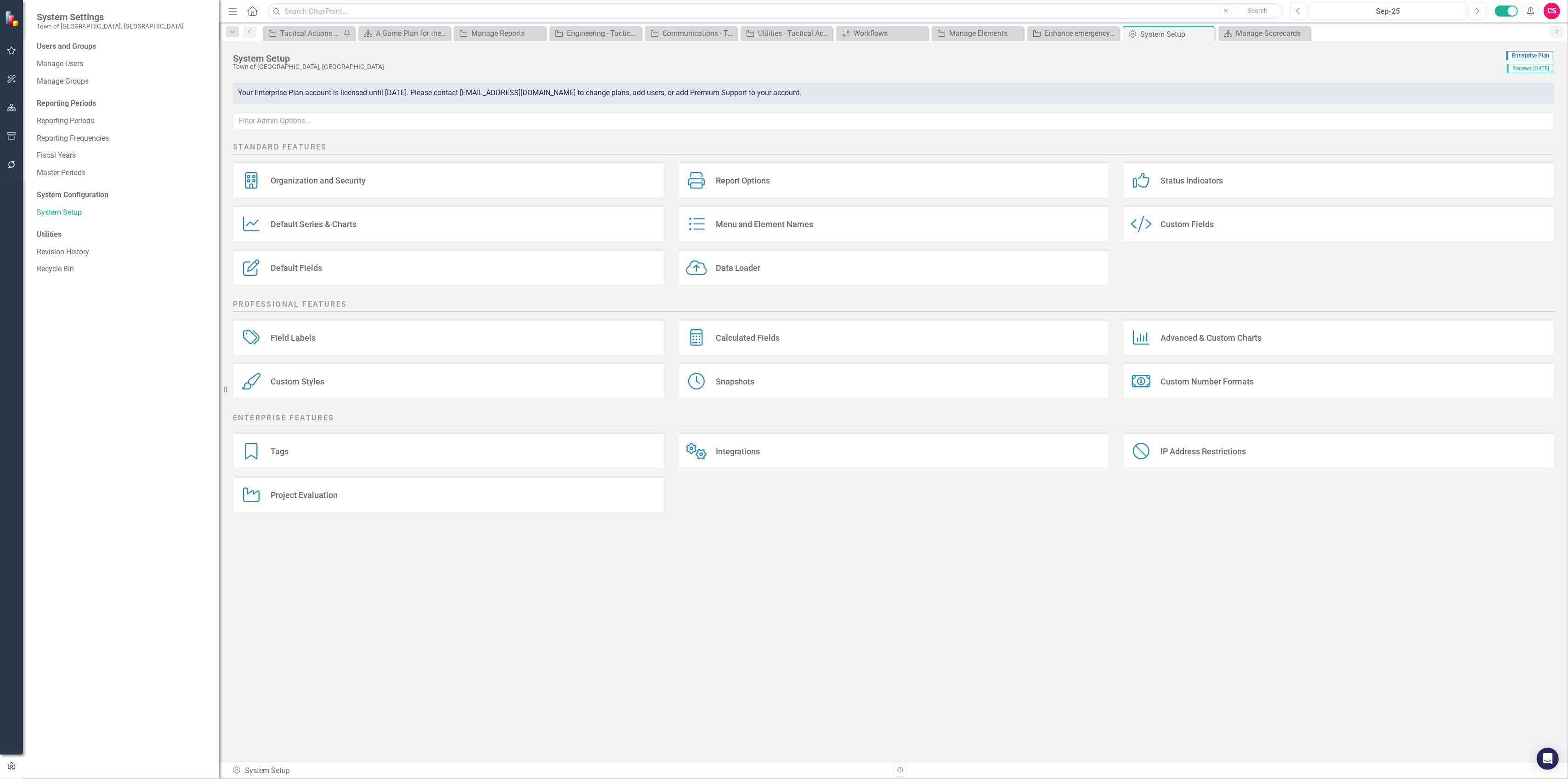
click at [312, 337] on div "Project Evaluation" at bounding box center [304, 495] width 67 height 10
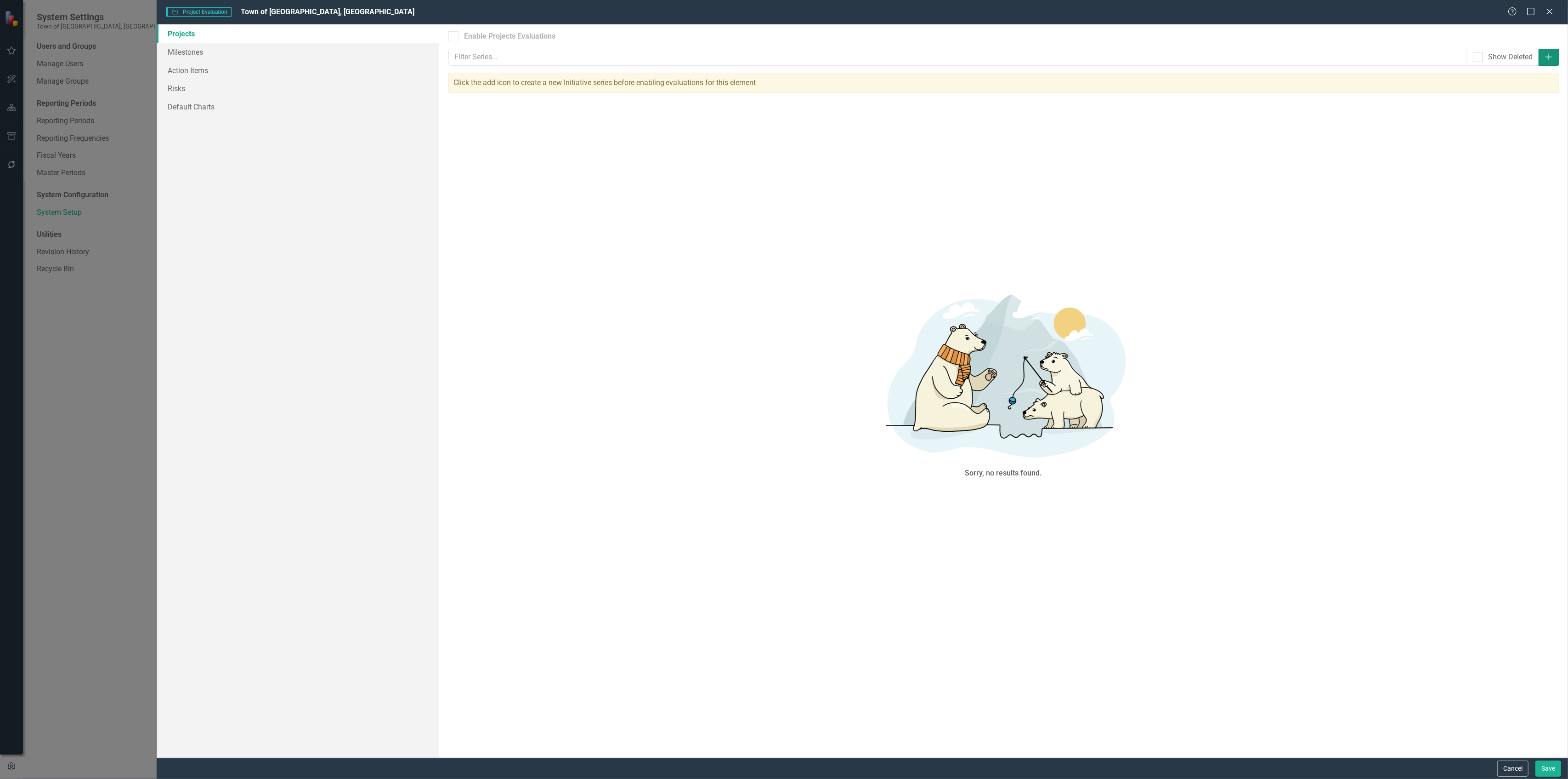
click at [784, 54] on icon "Add" at bounding box center [1549, 57] width 9 height 7
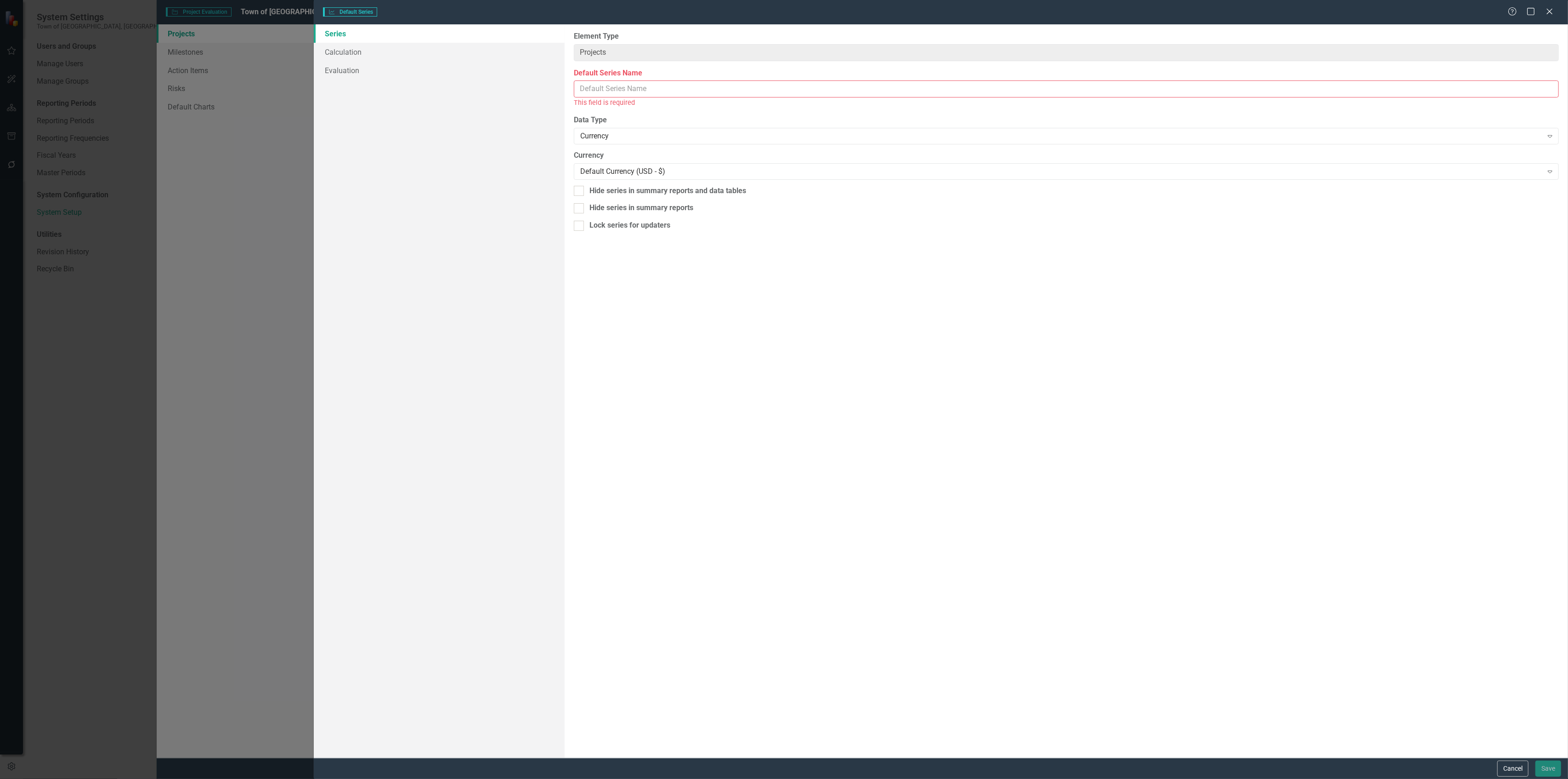
click at [721, 98] on div "This field is required" at bounding box center [1066, 102] width 985 height 10
click at [715, 91] on input "Default Series Name" at bounding box center [1066, 89] width 985 height 17
type input "Percent Complete"
click at [689, 128] on div "Currency" at bounding box center [1061, 125] width 962 height 10
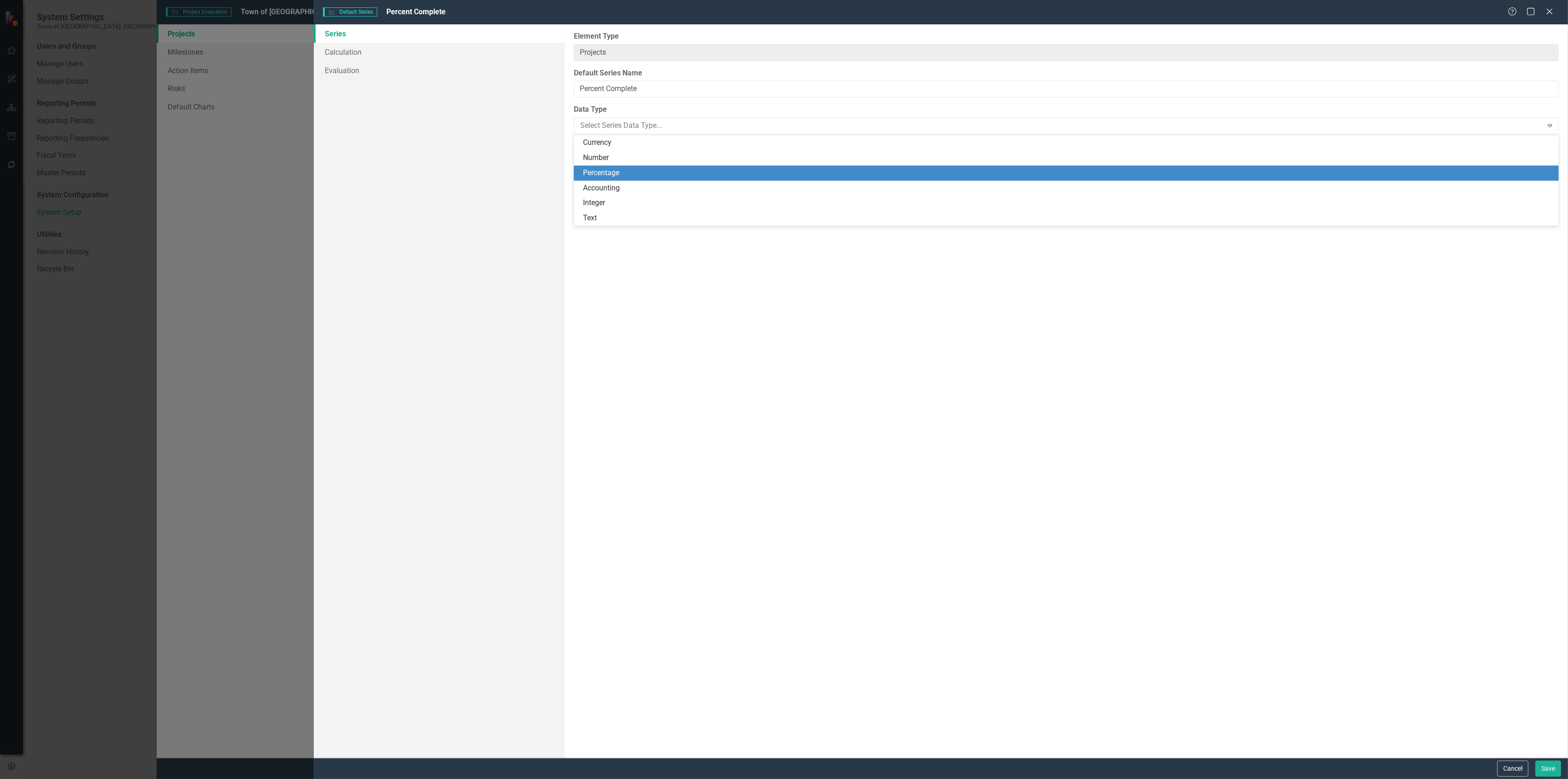
click at [655, 170] on div "Percentage" at bounding box center [1068, 172] width 971 height 10
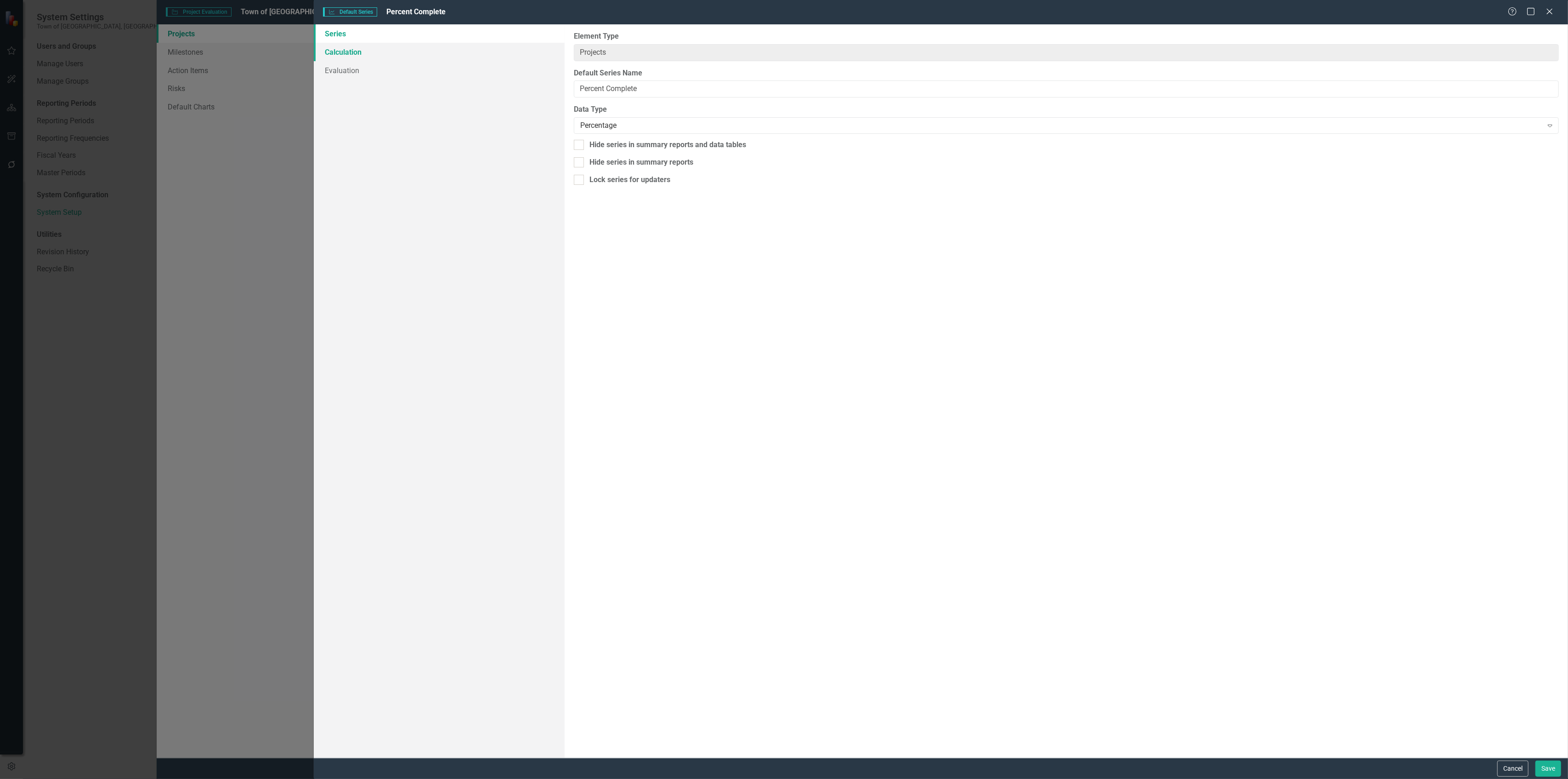
click at [383, 54] on link "Calculation" at bounding box center [439, 52] width 251 height 18
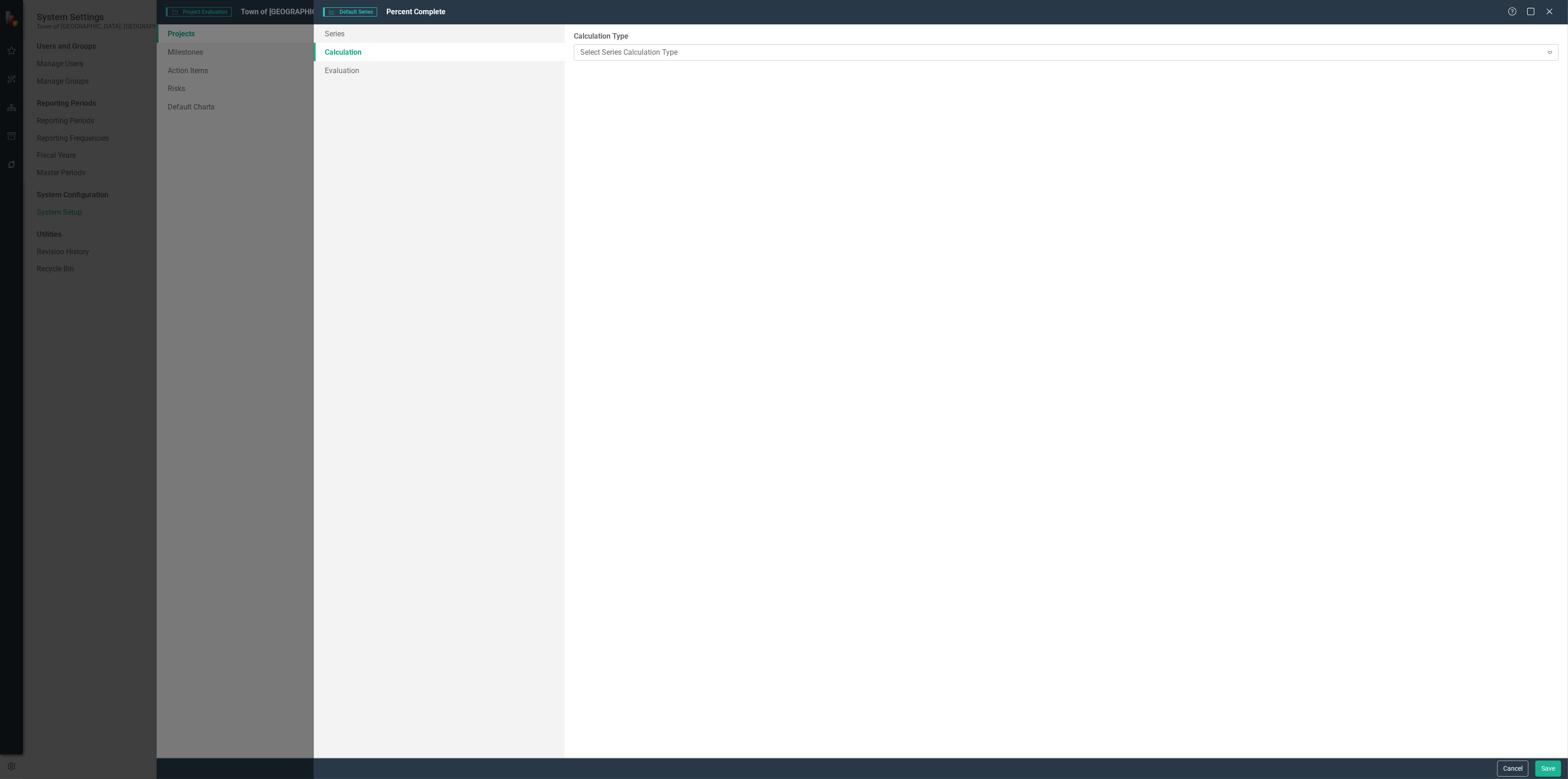
click at [611, 57] on div "Select Series Calculation Type Expand" at bounding box center [1066, 52] width 985 height 16
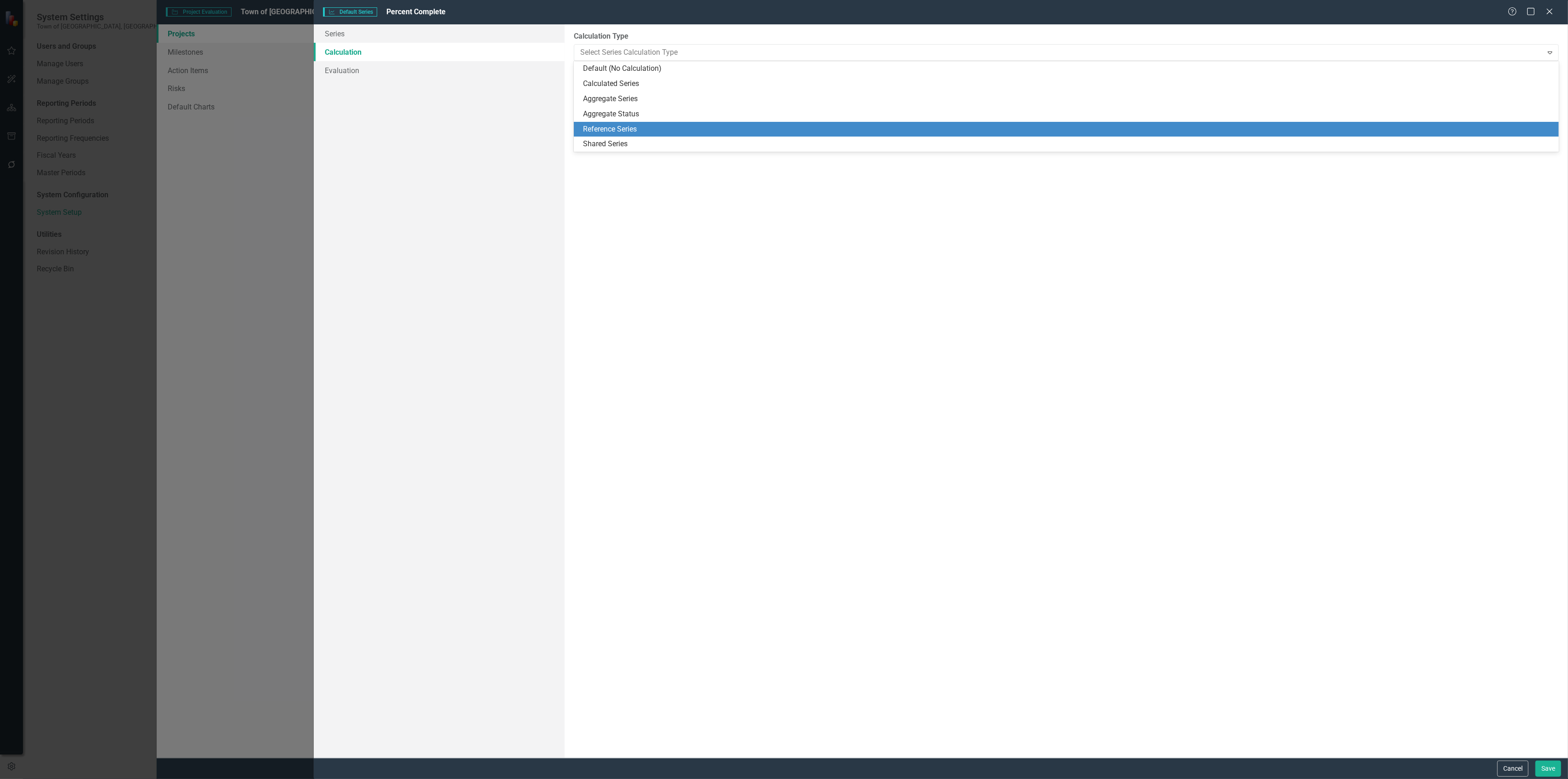
click at [604, 124] on div "Reference Series" at bounding box center [1068, 129] width 971 height 10
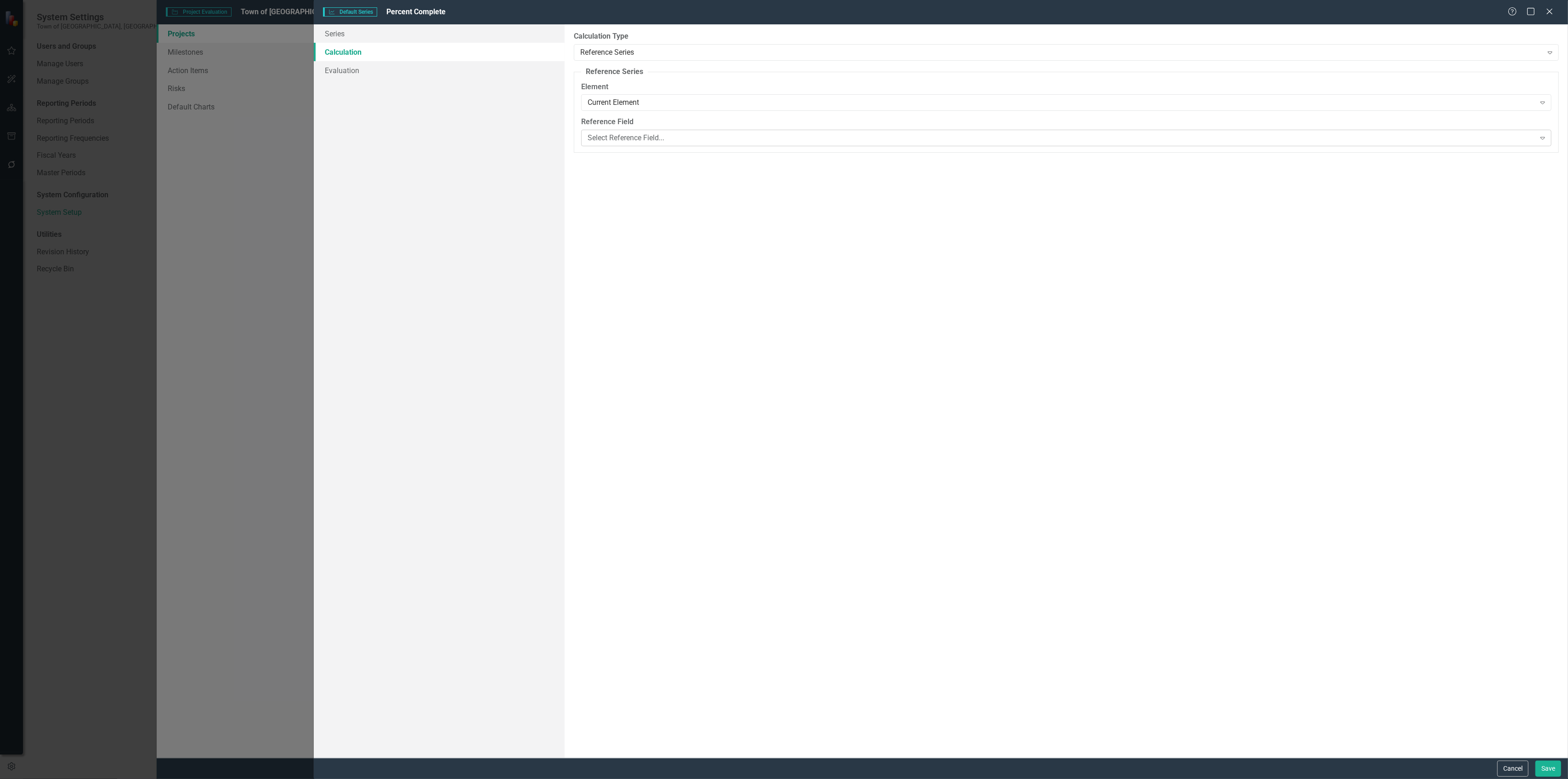
click at [642, 141] on div "Select Reference Field..." at bounding box center [1061, 138] width 948 height 10
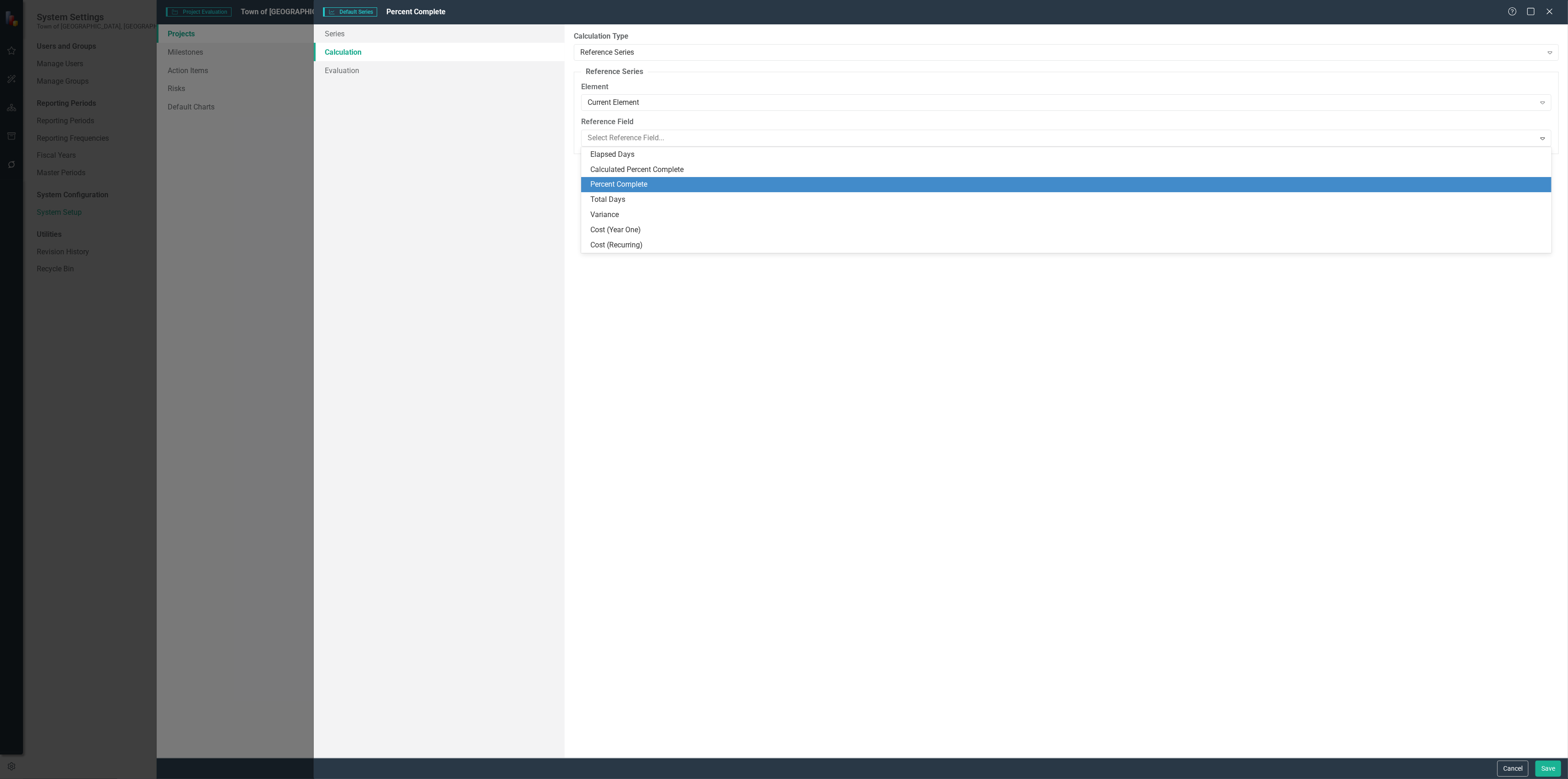
click at [626, 181] on div "Percent Complete" at bounding box center [1068, 184] width 956 height 10
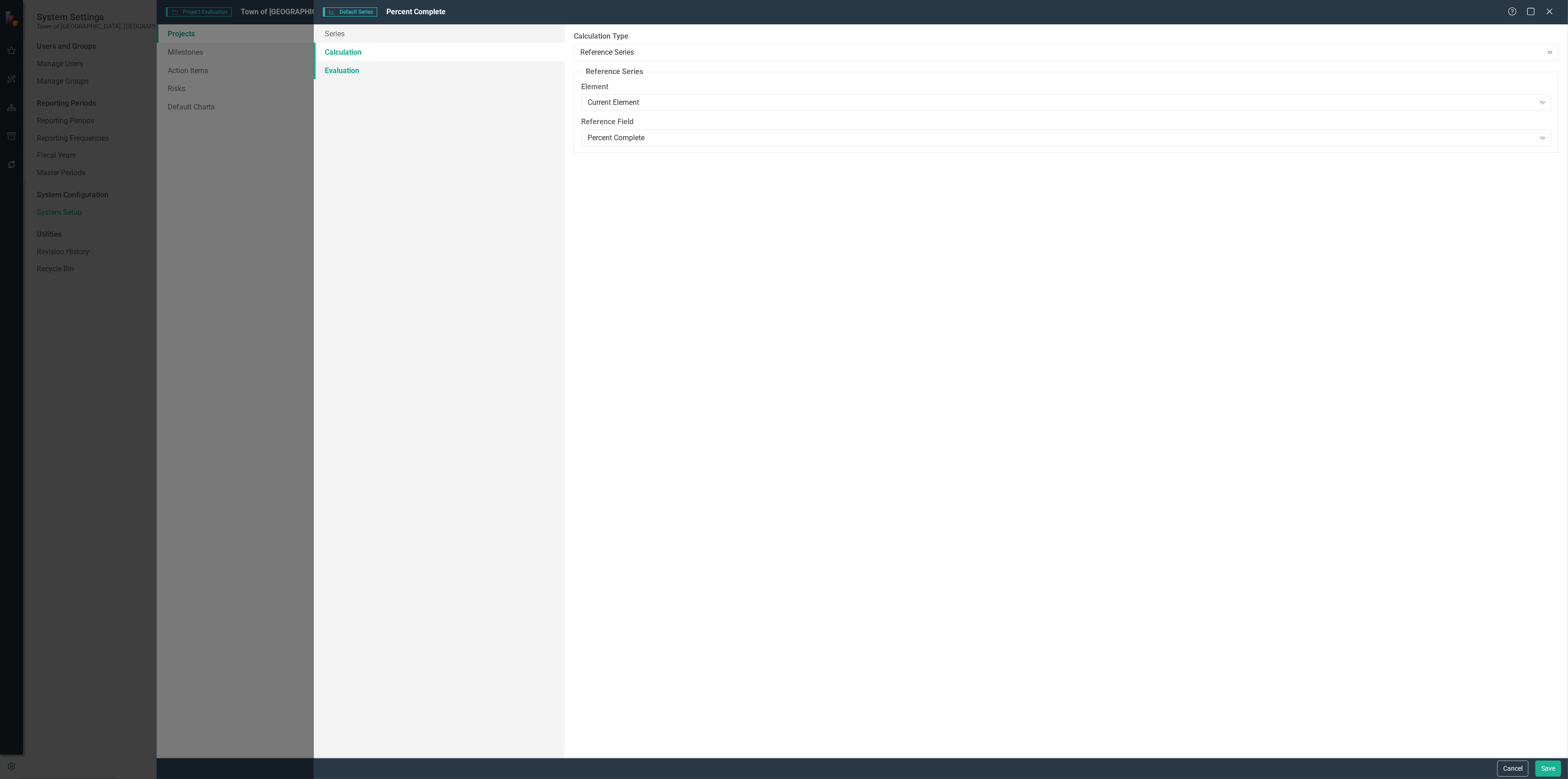
click at [383, 71] on link "Evaluation" at bounding box center [439, 70] width 251 height 18
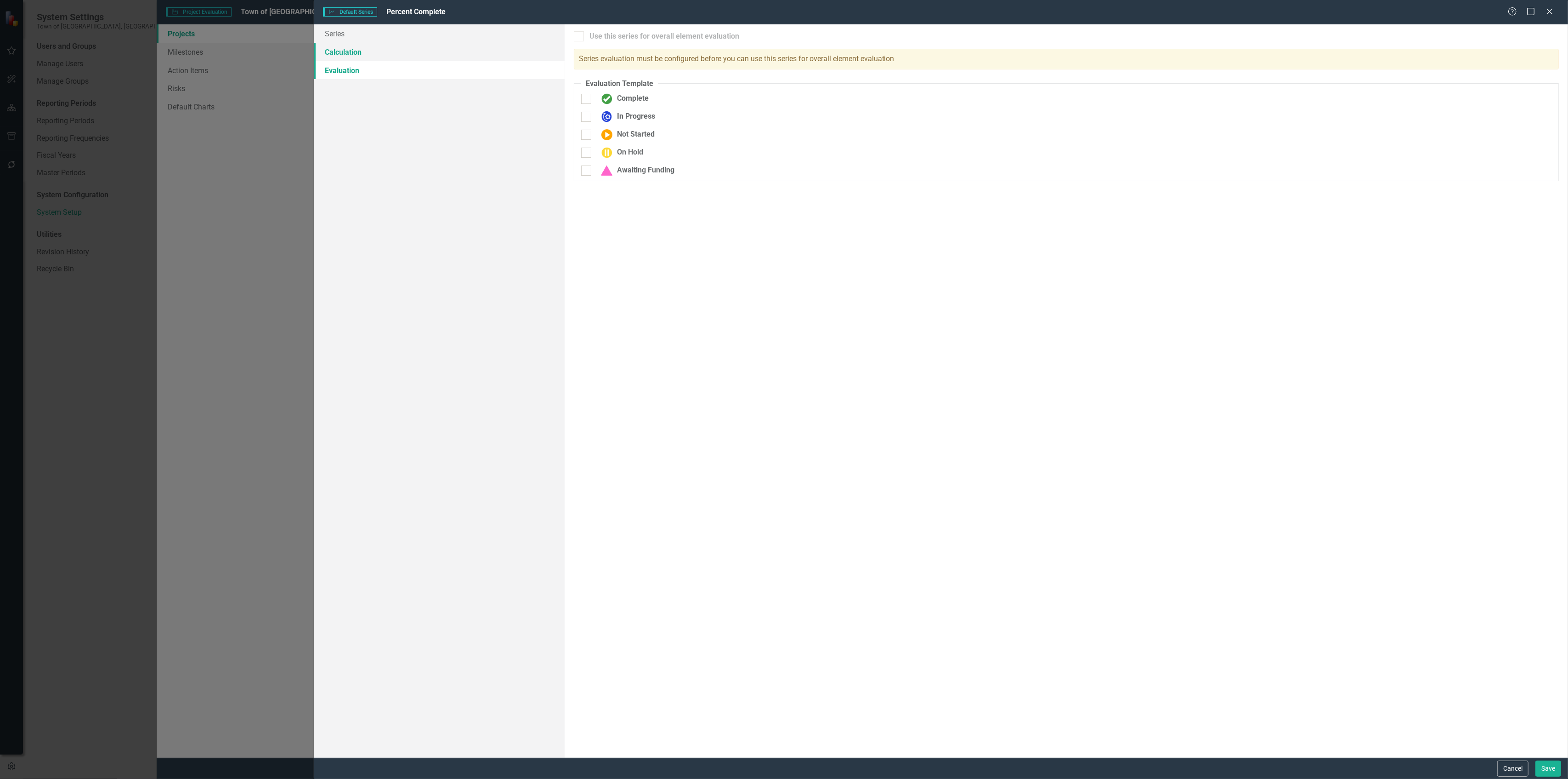
click at [363, 51] on link "Calculation" at bounding box center [439, 52] width 251 height 18
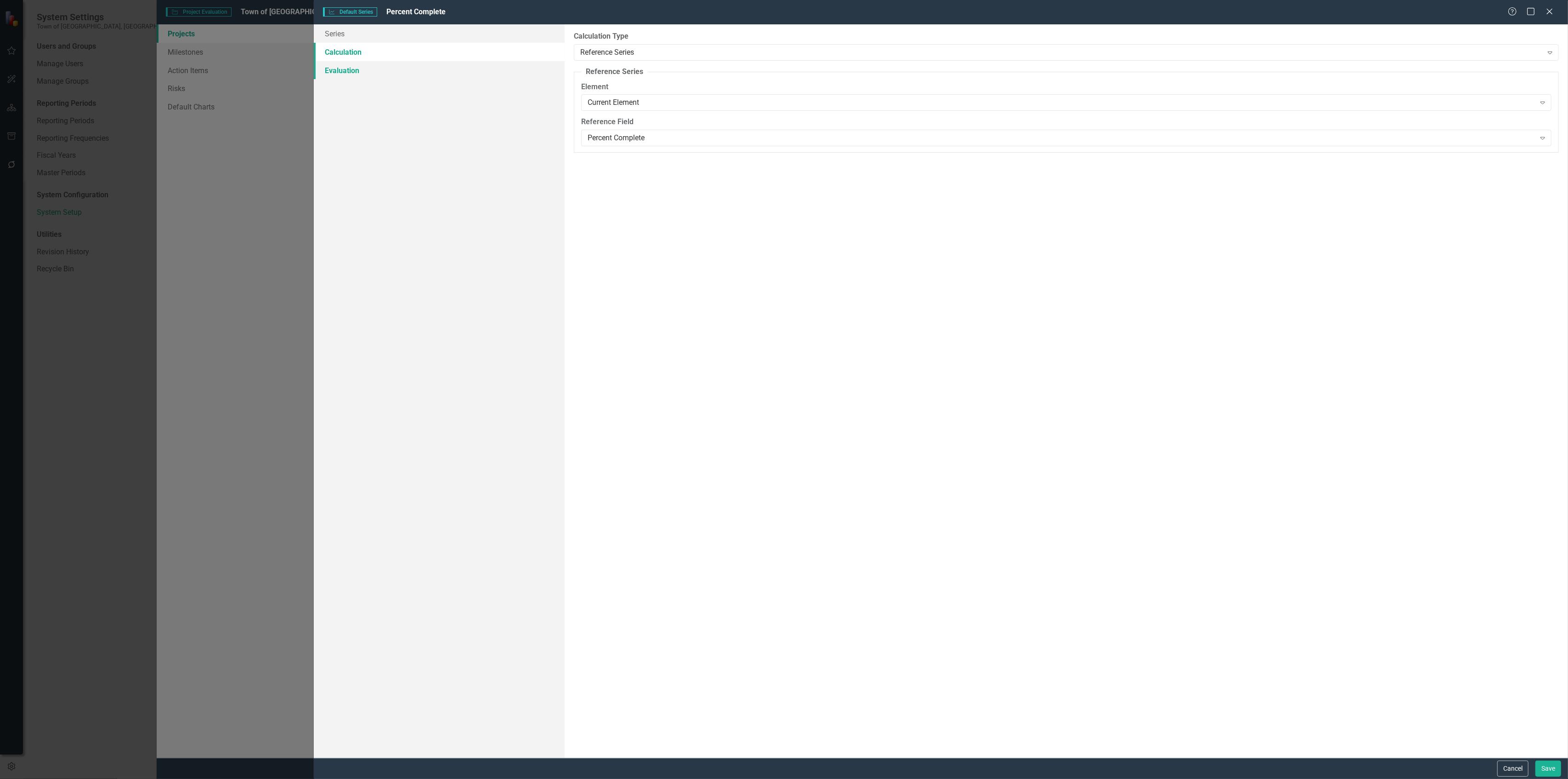
click at [359, 66] on link "Evaluation" at bounding box center [439, 70] width 251 height 18
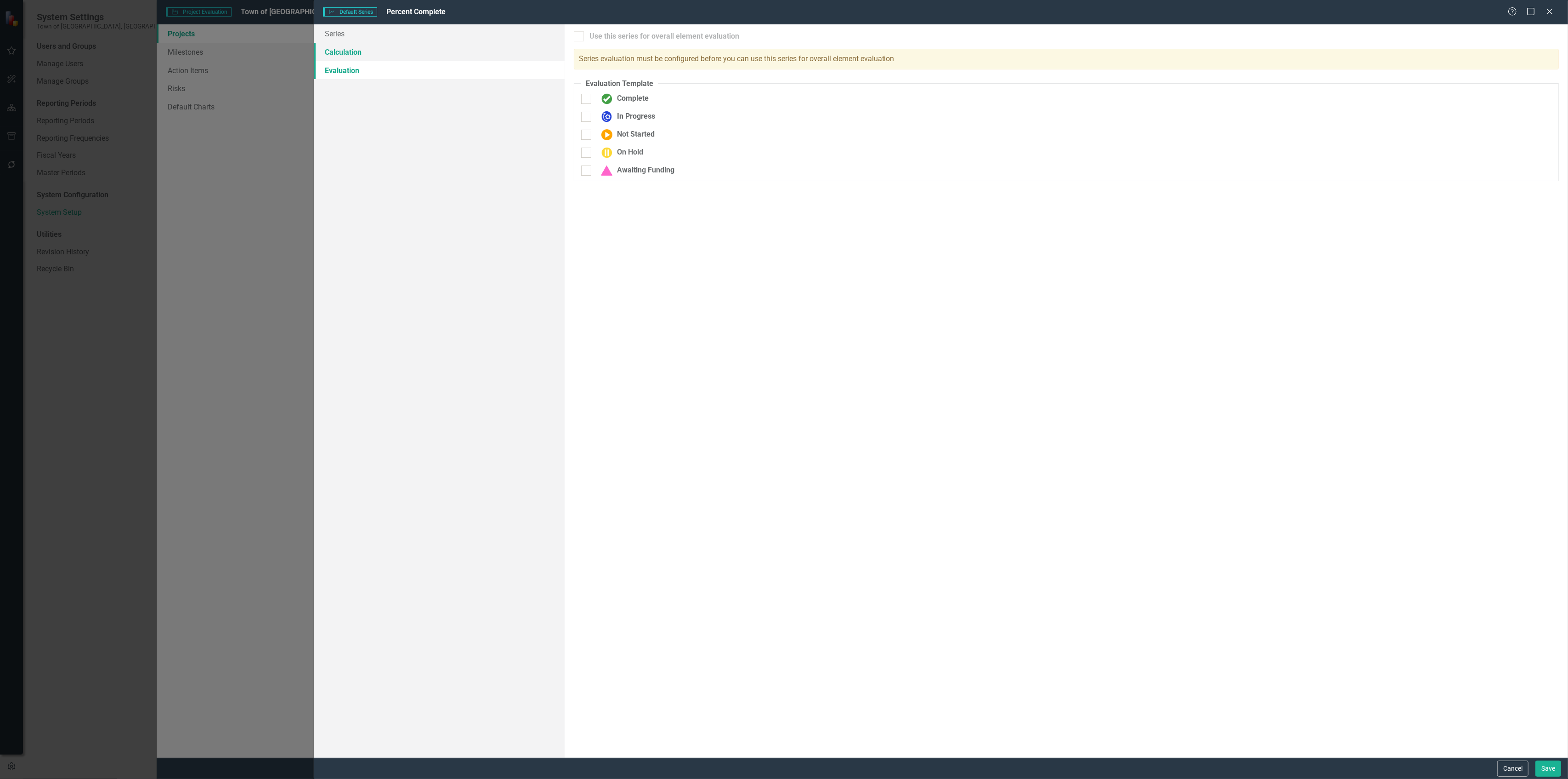
click at [372, 50] on link "Calculation" at bounding box center [439, 52] width 251 height 18
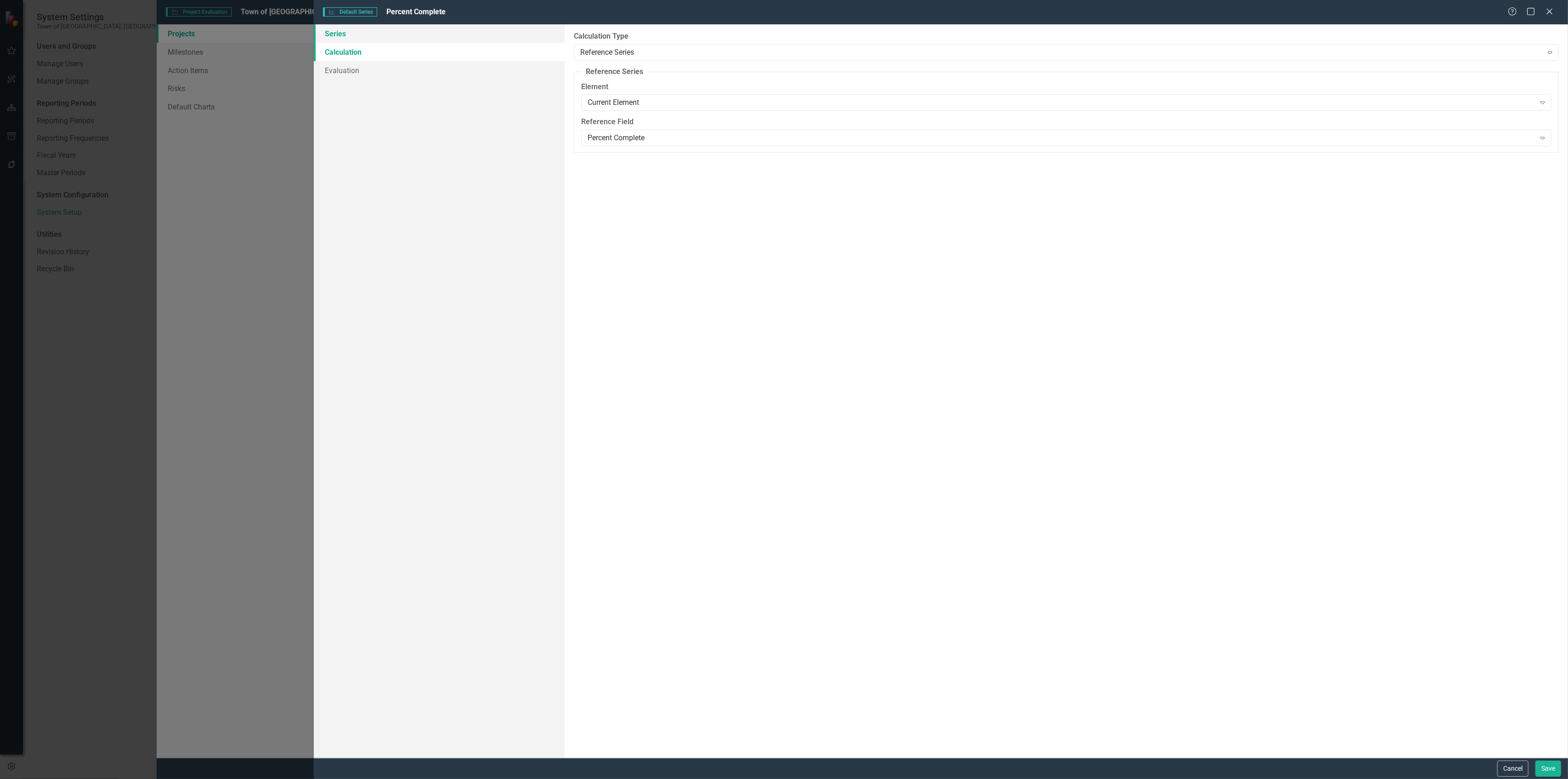
click at [379, 35] on link "Series" at bounding box center [439, 33] width 251 height 18
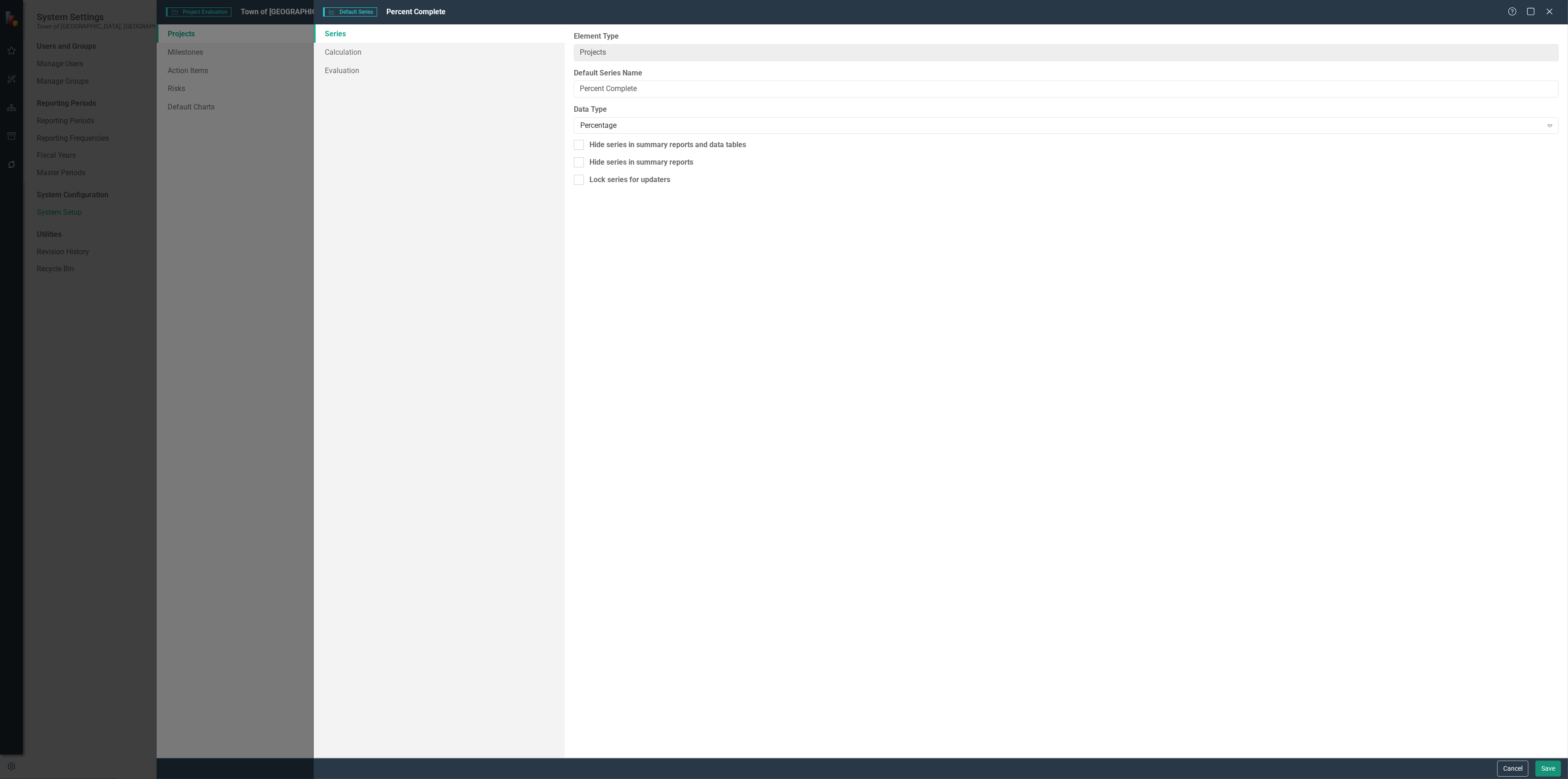
click at [784, 337] on button "Save" at bounding box center [1548, 768] width 26 height 16
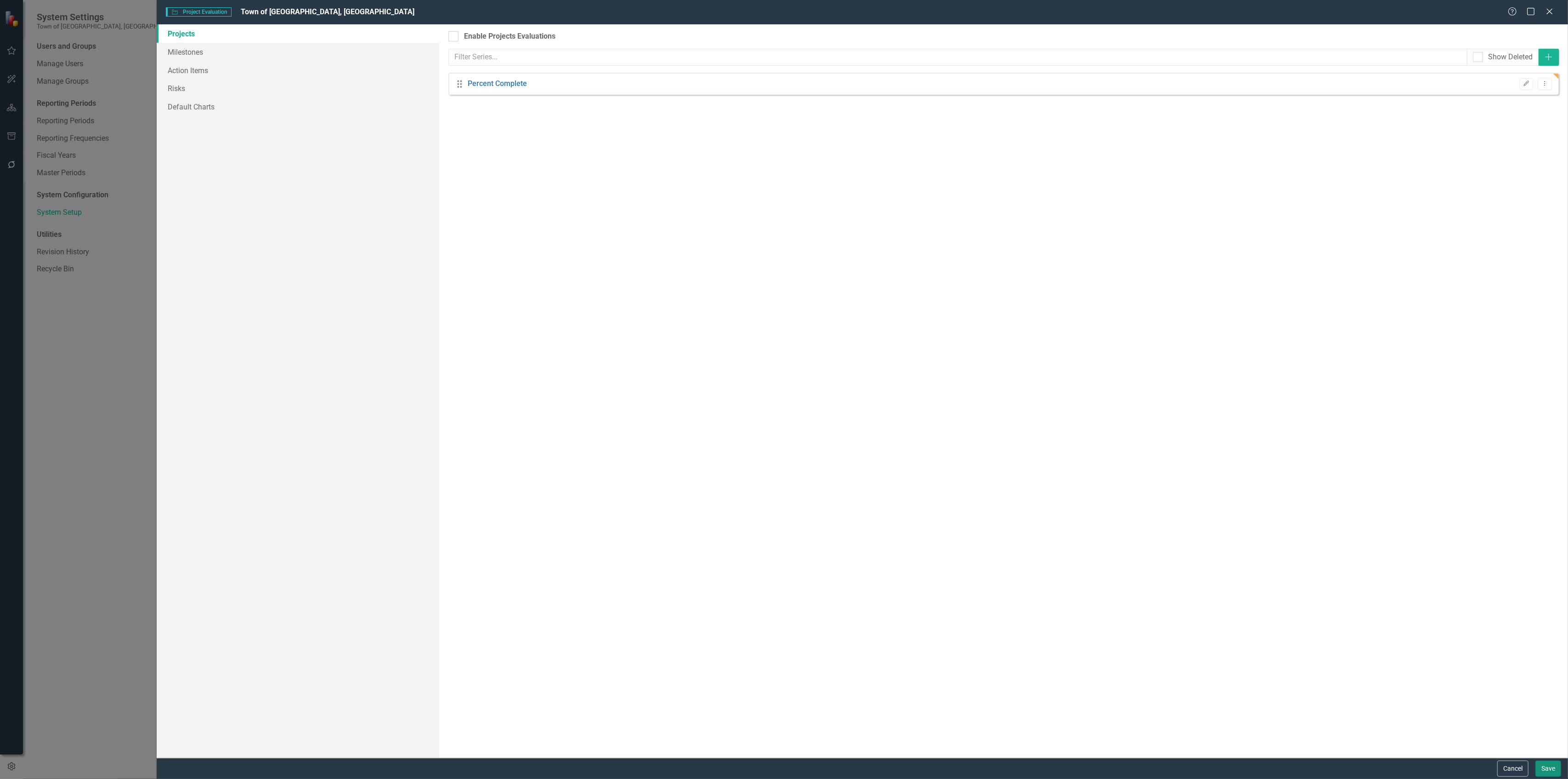
click at [784, 337] on button "Save" at bounding box center [1548, 768] width 26 height 16
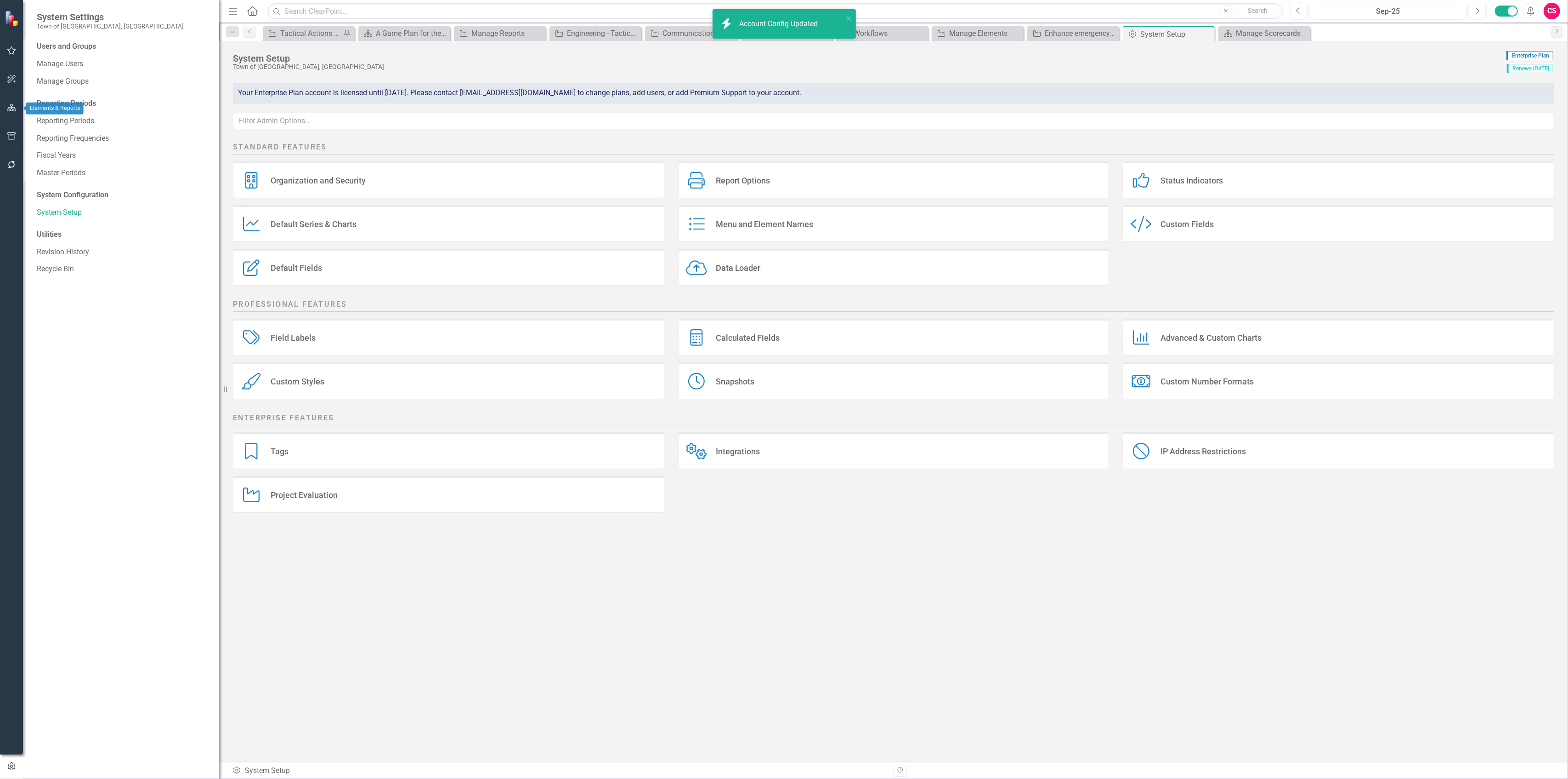
click at [13, 109] on icon "button" at bounding box center [12, 108] width 10 height 7
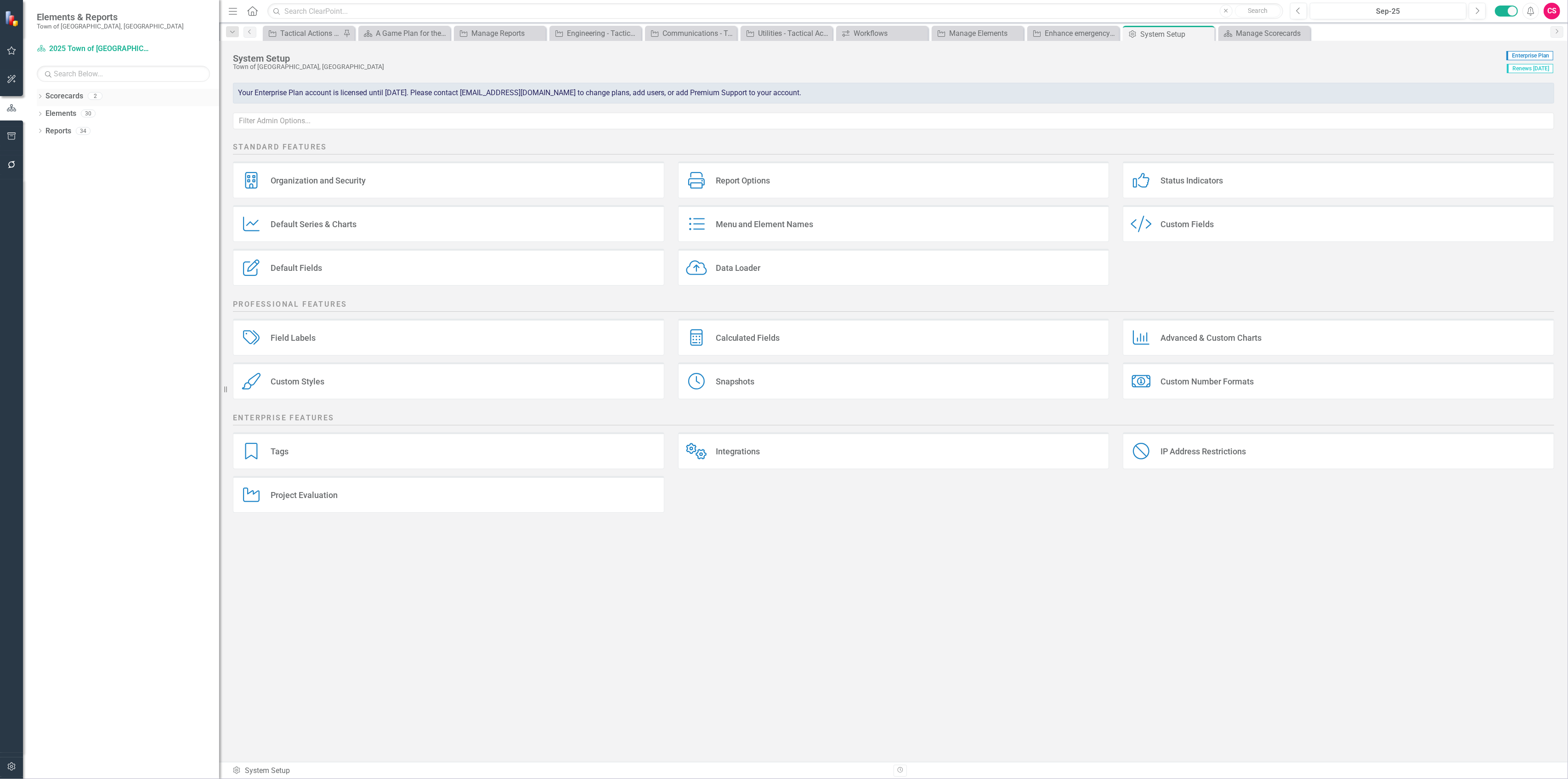
click at [41, 96] on icon "Dropdown" at bounding box center [40, 97] width 7 height 5
click at [47, 110] on icon "Dropdown" at bounding box center [44, 113] width 7 height 5
click at [66, 116] on link "2025 Town of [GEOGRAPHIC_DATA]" at bounding box center [135, 113] width 169 height 10
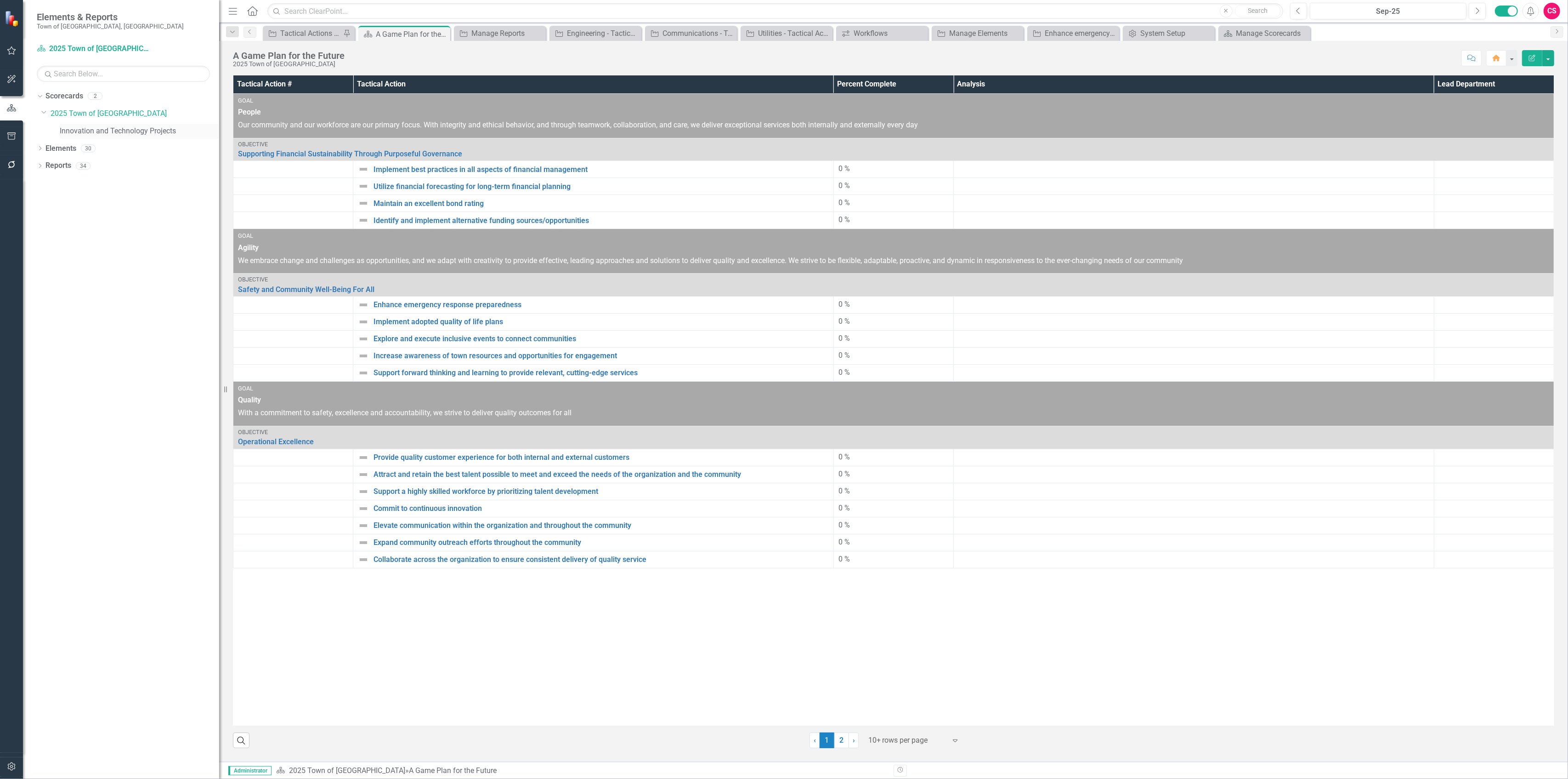
click at [71, 129] on link "Innovation and Technology Projects" at bounding box center [139, 131] width 159 height 10
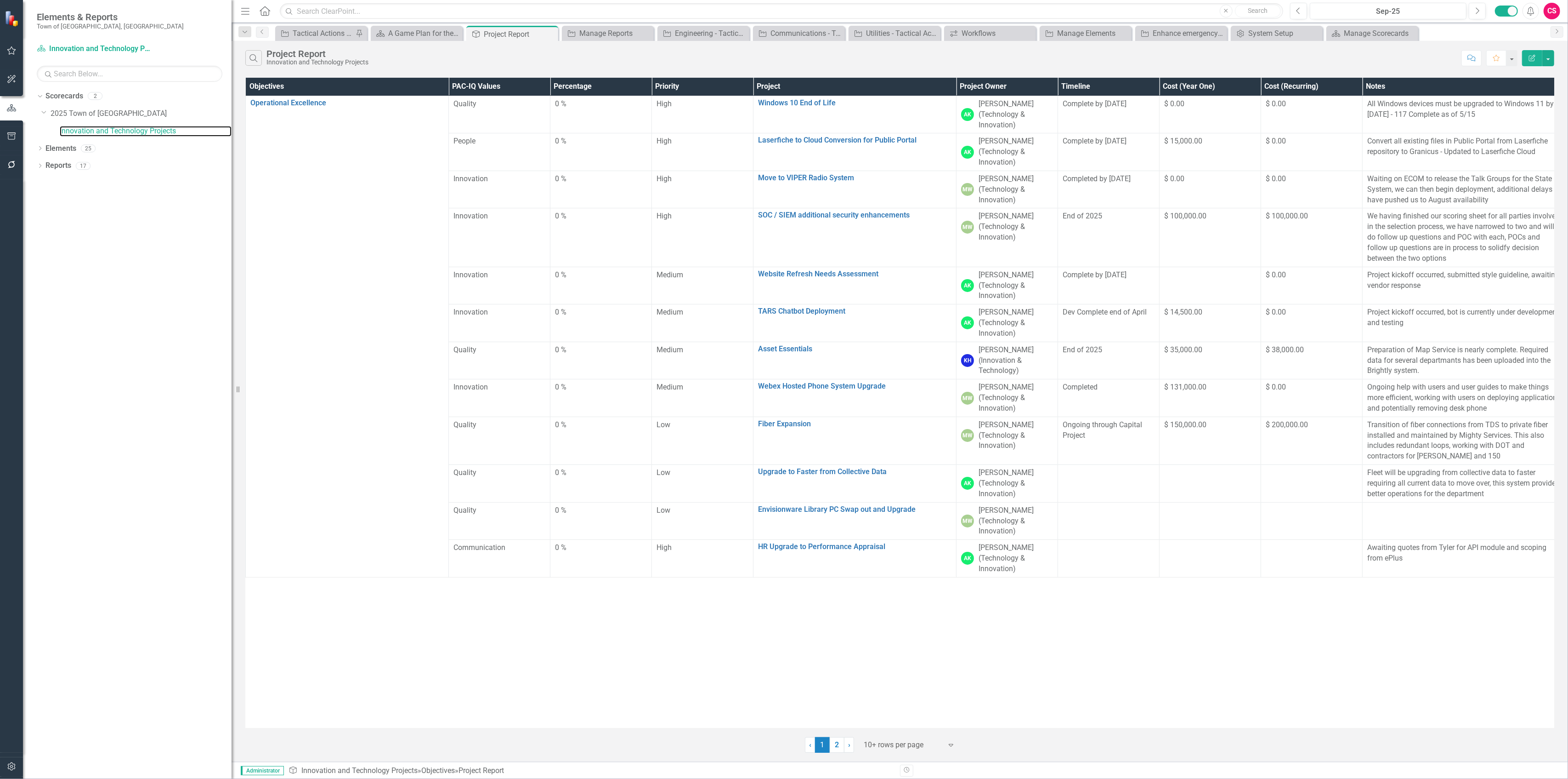
drag, startPoint x: 226, startPoint y: 389, endPoint x: 231, endPoint y: 389, distance: 5.0
click at [231, 337] on div "Resize" at bounding box center [235, 389] width 7 height 779
click at [784, 337] on link "2" at bounding box center [836, 745] width 15 height 16
click at [784, 337] on div "Search Project Report Innovation and Technology Projects Comment Favorite Edit …" at bounding box center [899, 401] width 1337 height 721
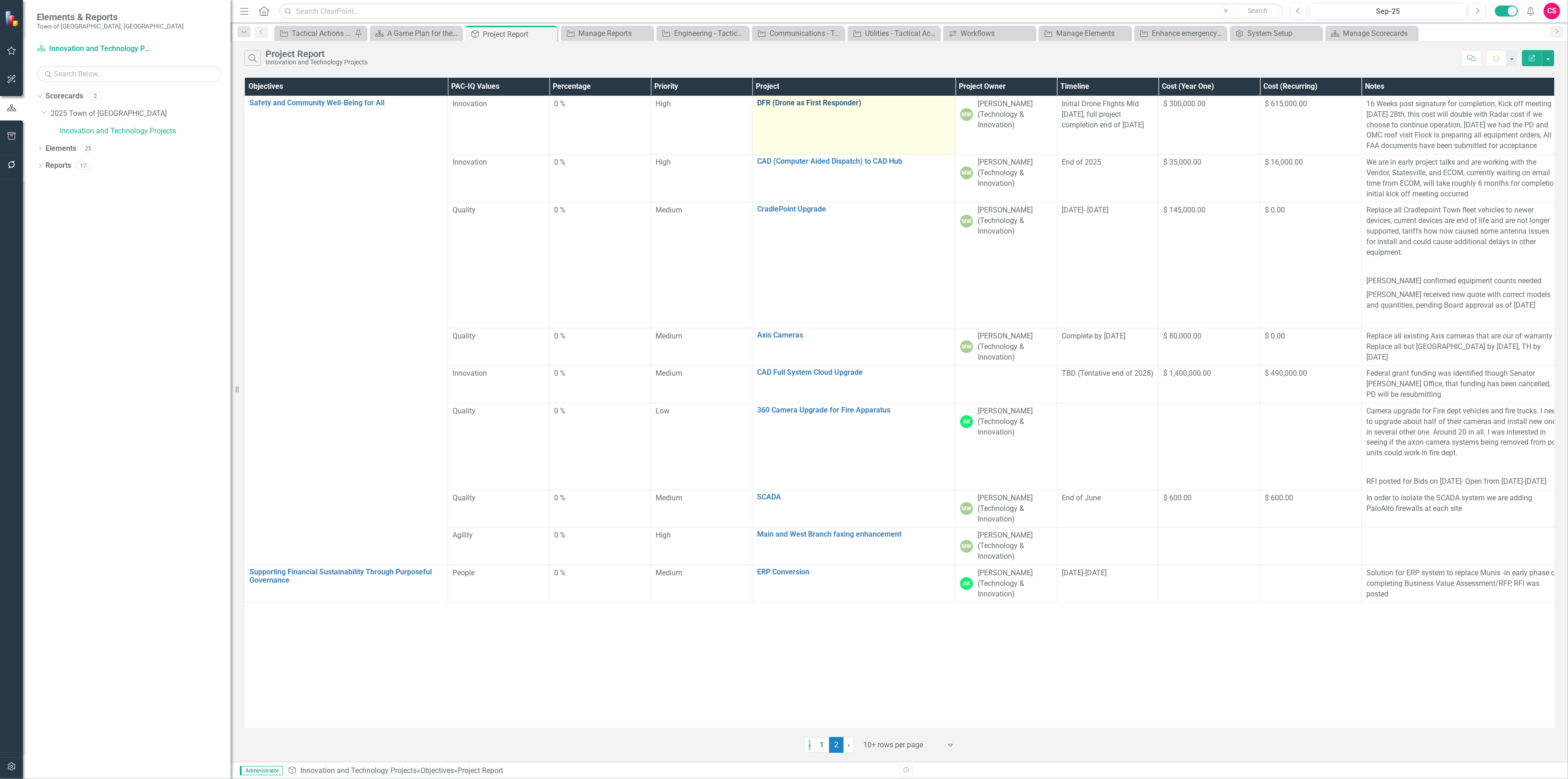
click at [784, 104] on link "DFR (Drone as First Responder)" at bounding box center [854, 103] width 194 height 9
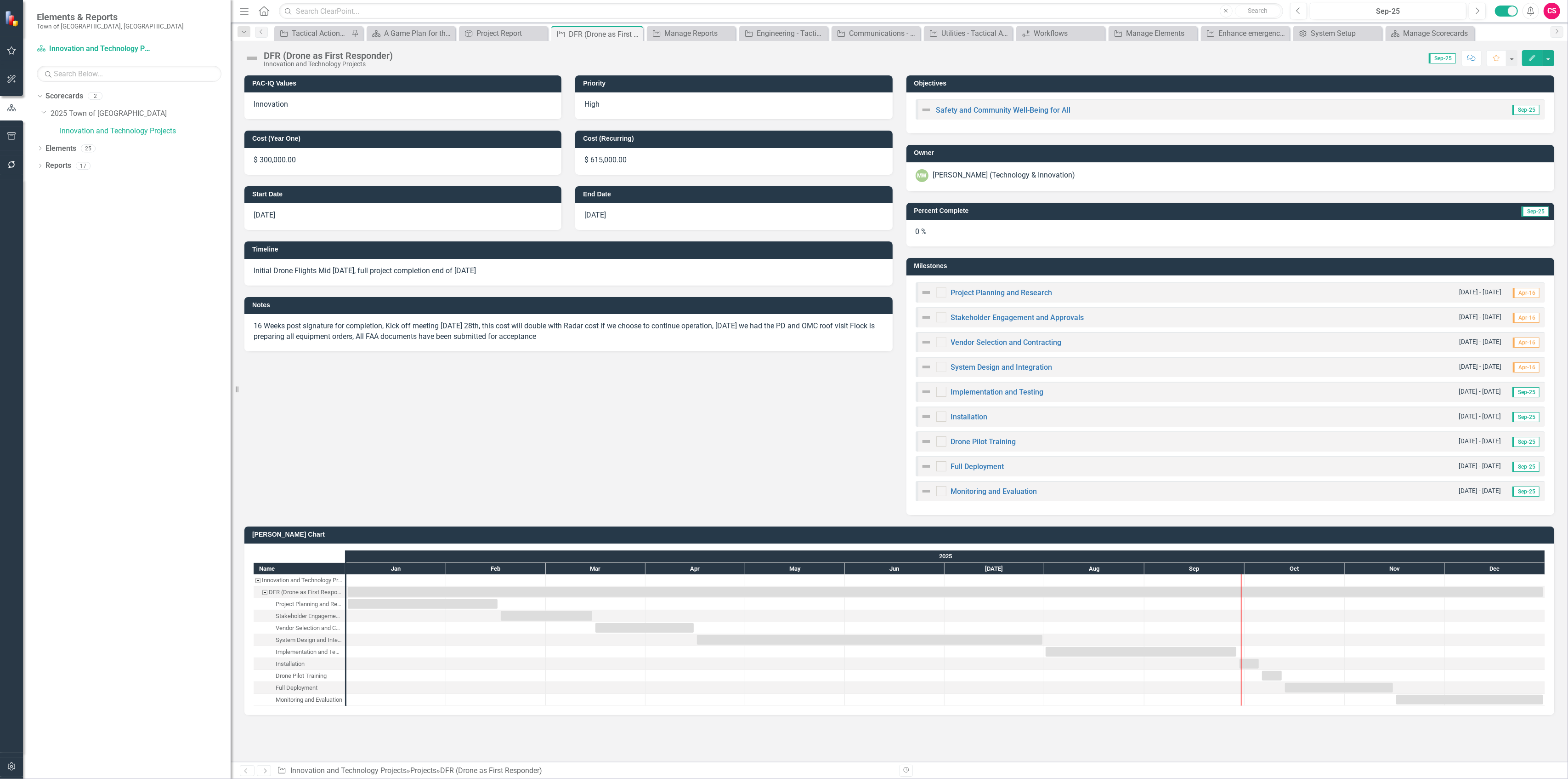
checkbox input "true"
click at [74, 127] on link "Innovation and Technology Projects" at bounding box center [145, 131] width 171 height 10
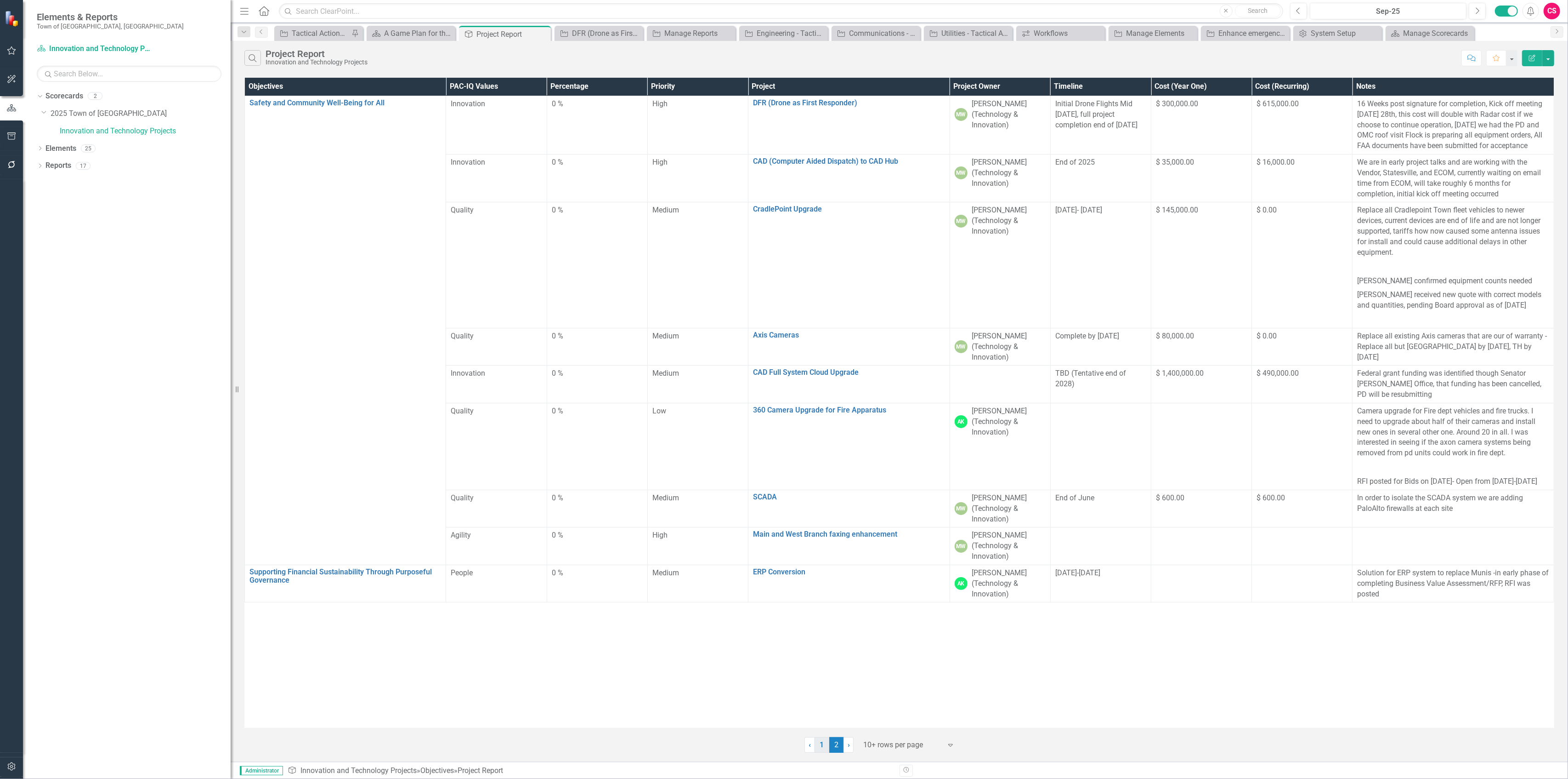
click at [784, 337] on link "1" at bounding box center [822, 745] width 15 height 16
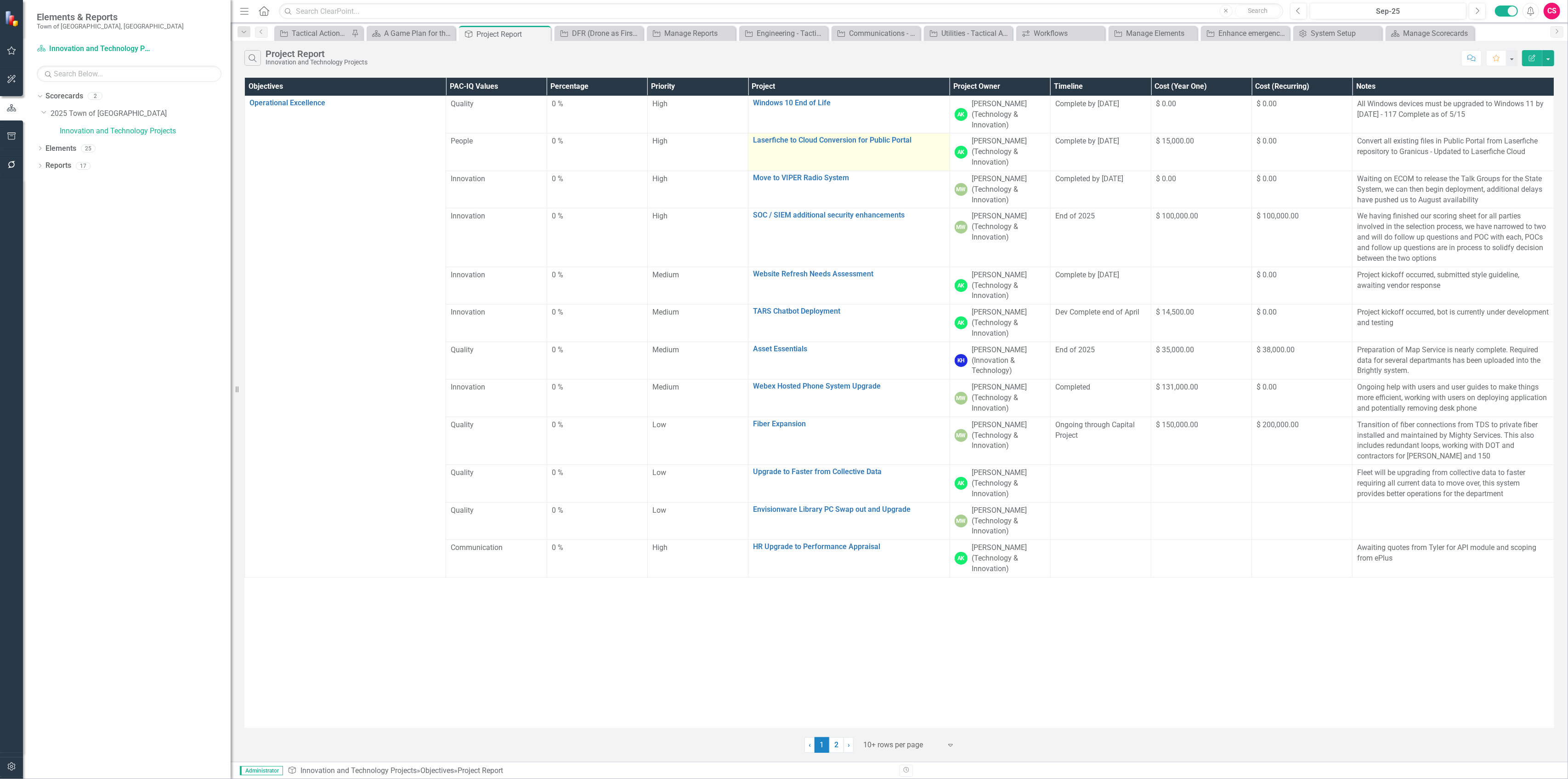
click at [784, 146] on div "Laserfiche to Cloud Conversion for Public Portal Link Map View Link Map Edit Ed…" at bounding box center [849, 141] width 192 height 11
click at [784, 141] on link "Laserfiche to Cloud Conversion for Public Portal" at bounding box center [849, 140] width 192 height 9
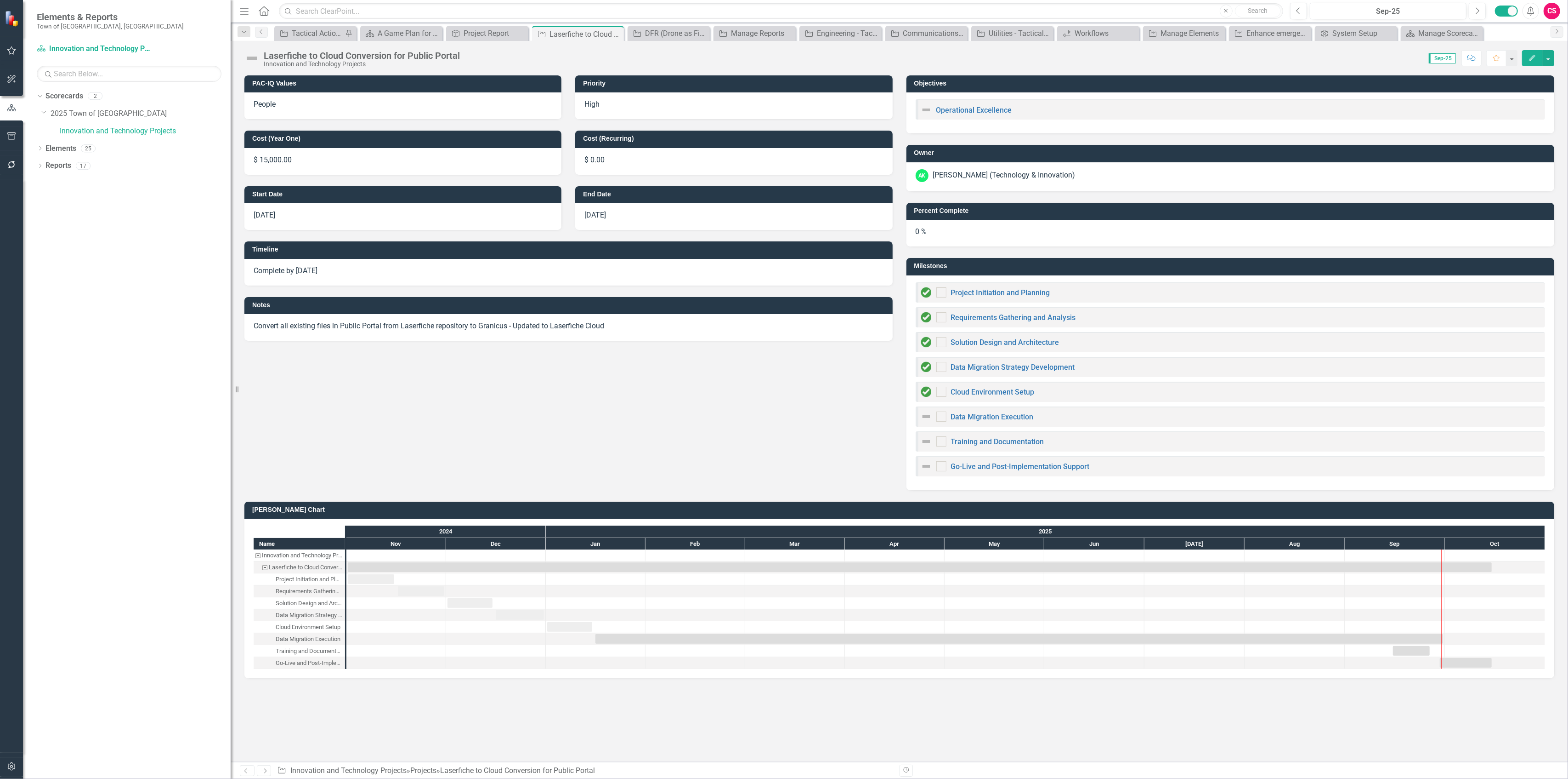
checkbox input "true"
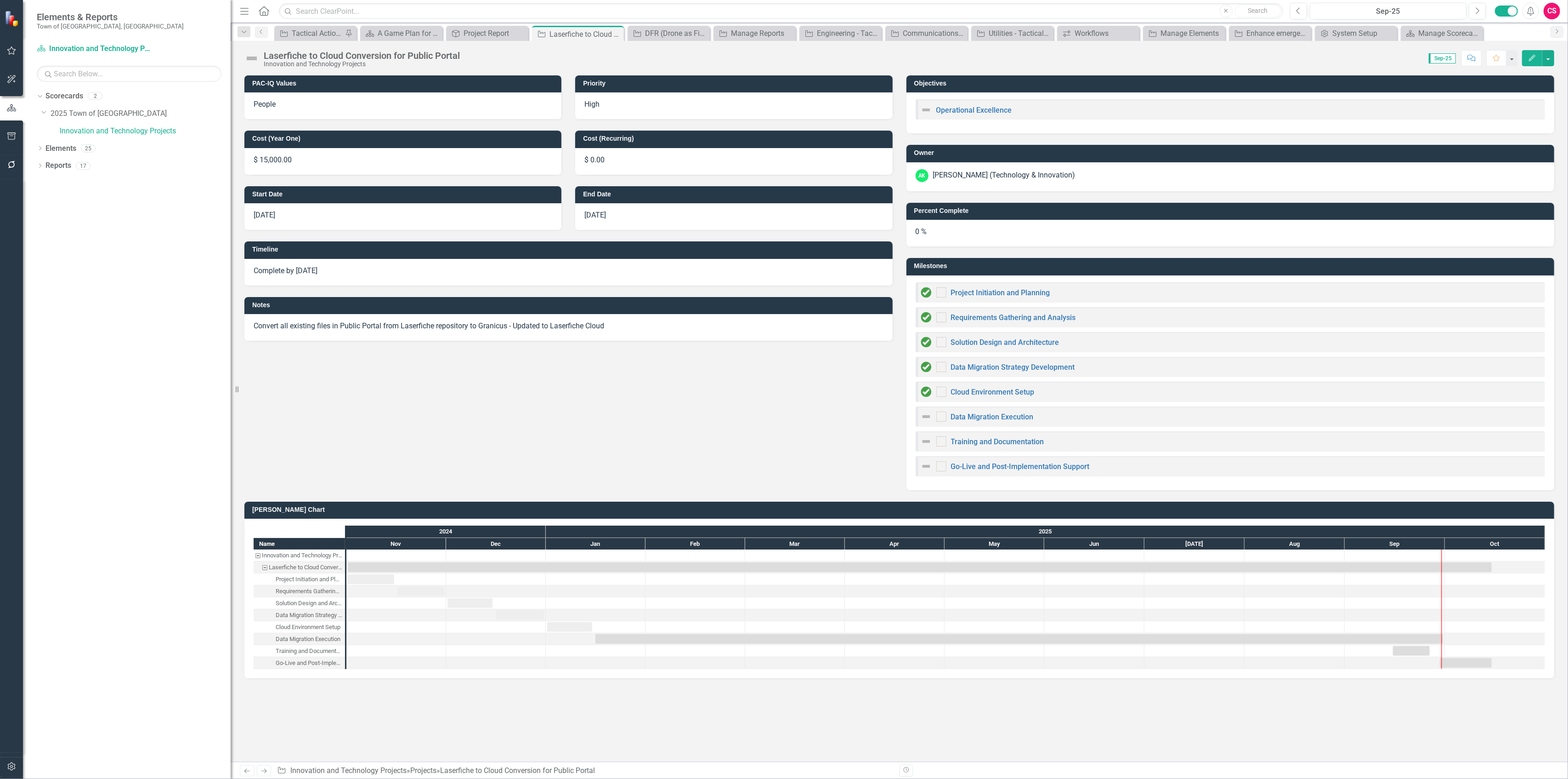
checkbox input "true"
click at [784, 10] on button "Previous" at bounding box center [1298, 11] width 17 height 16
